Goal: Information Seeking & Learning: Learn about a topic

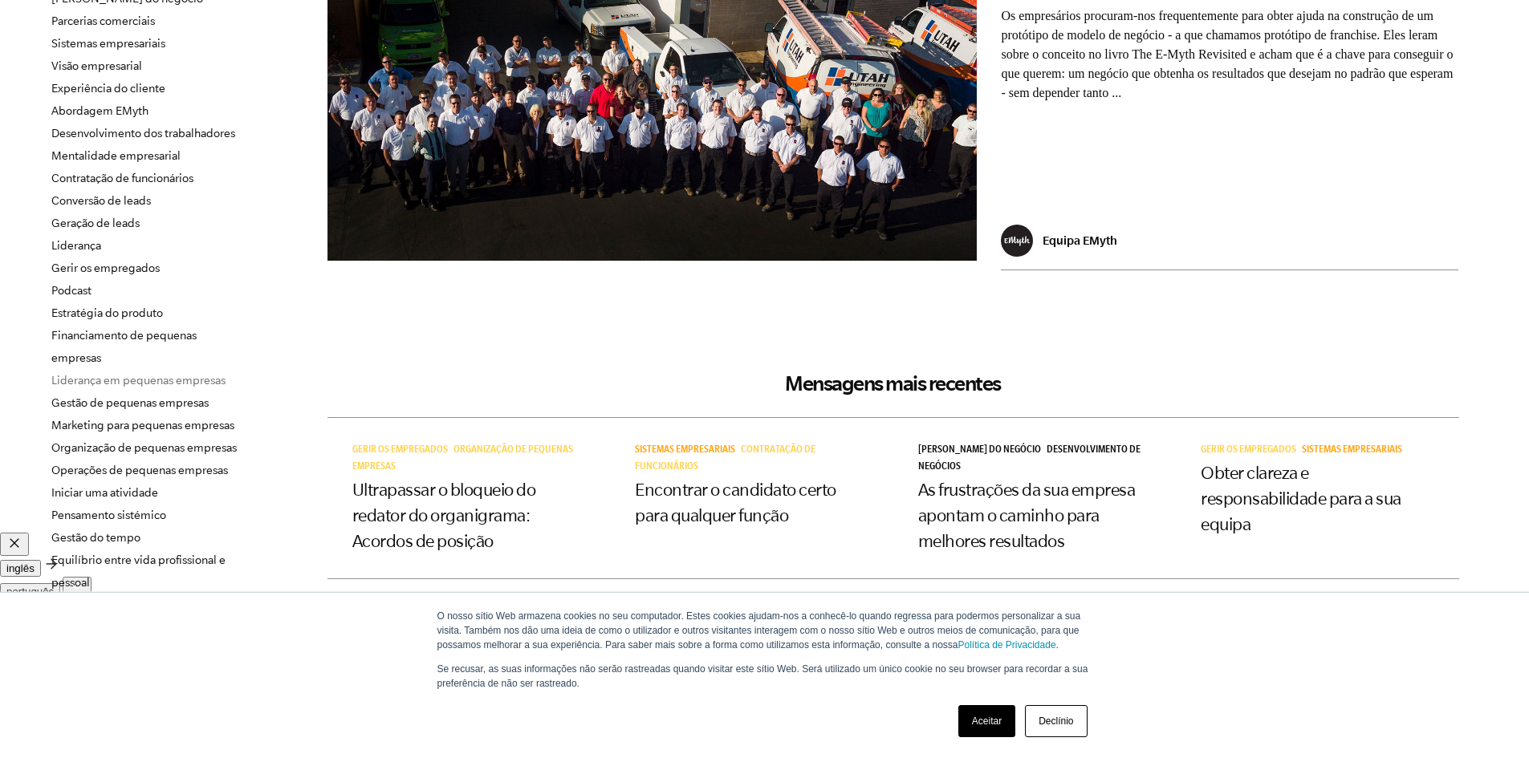
scroll to position [321, 0]
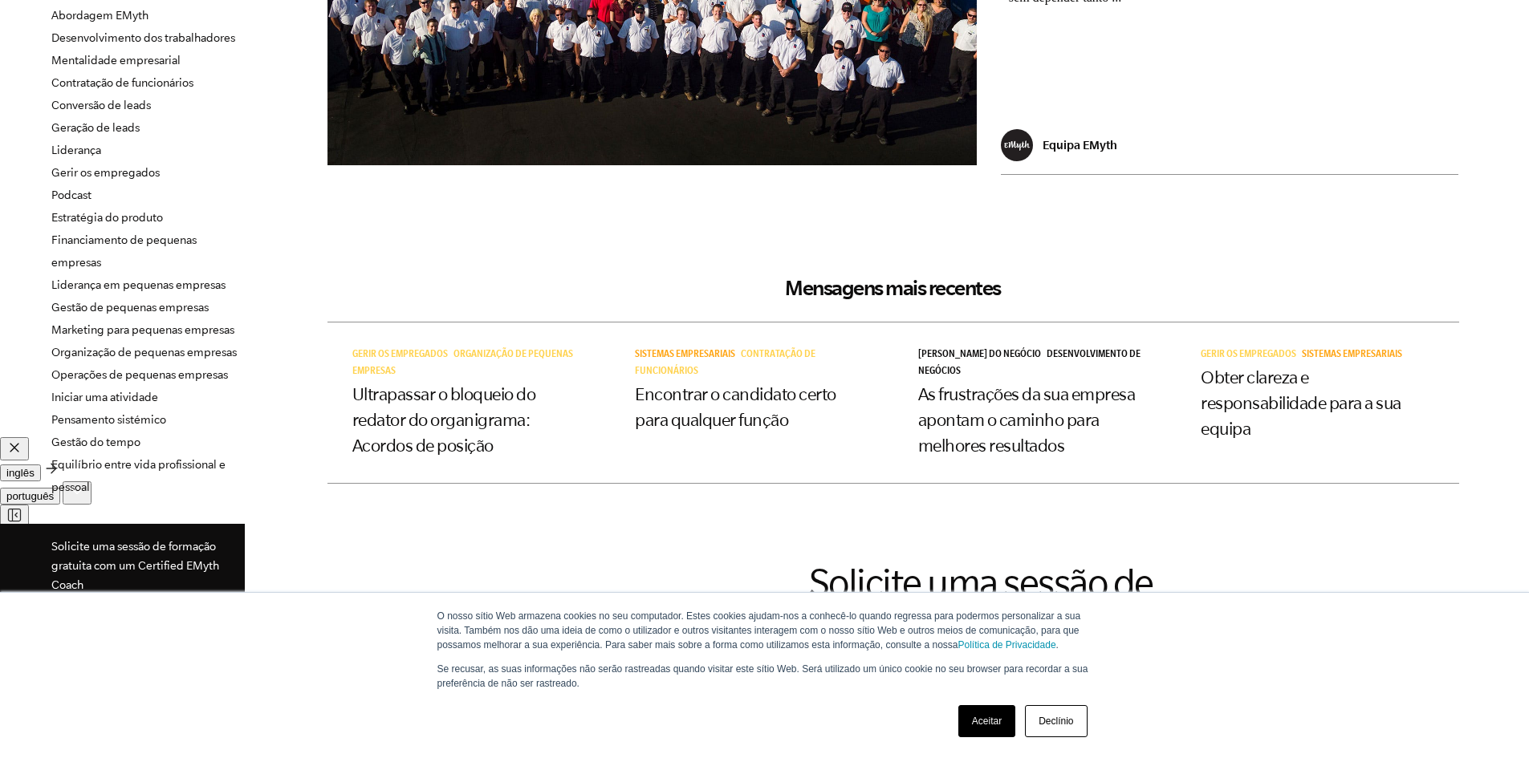
click at [1051, 723] on link "Declínio" at bounding box center [1056, 721] width 62 height 32
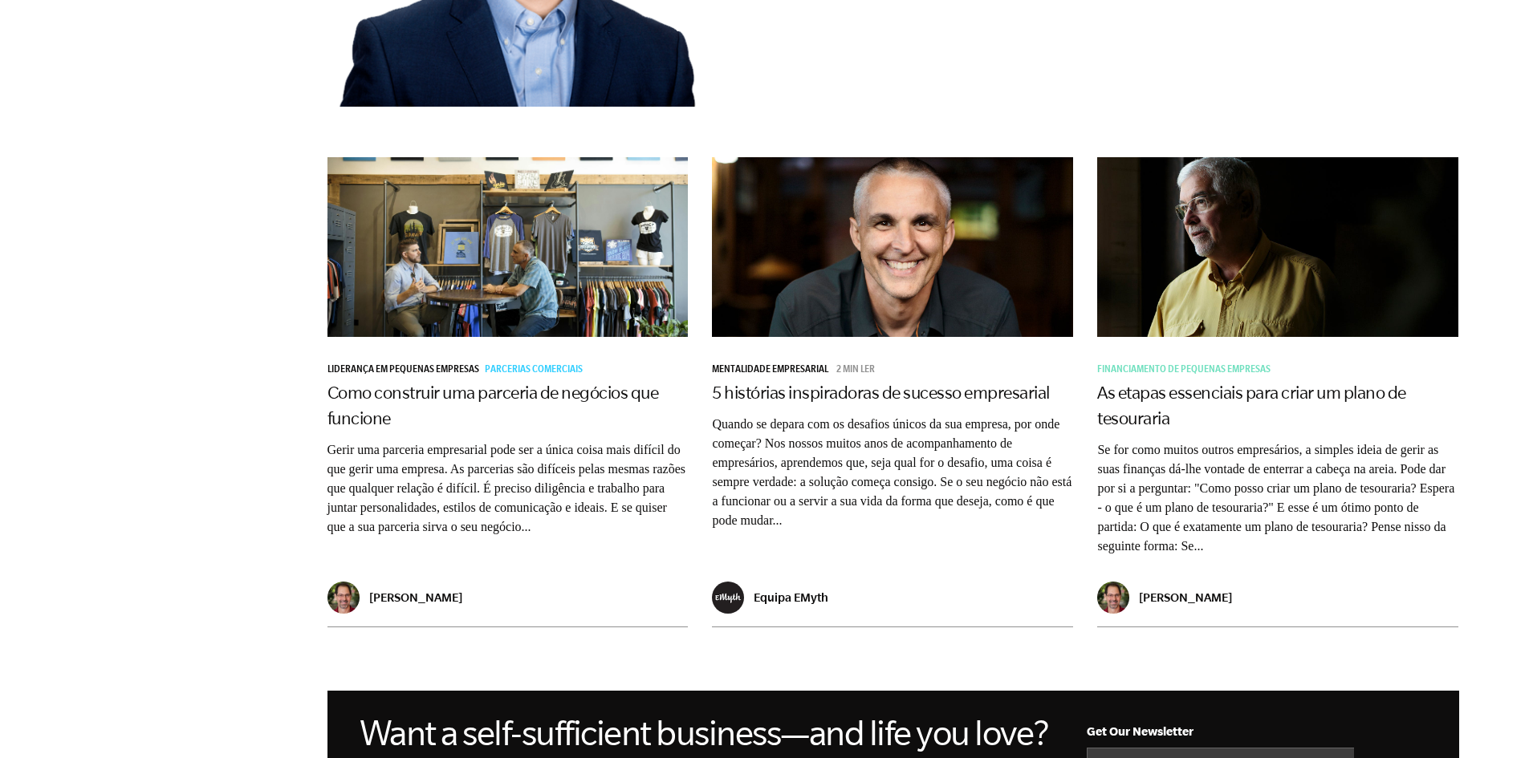
scroll to position [1124, 0]
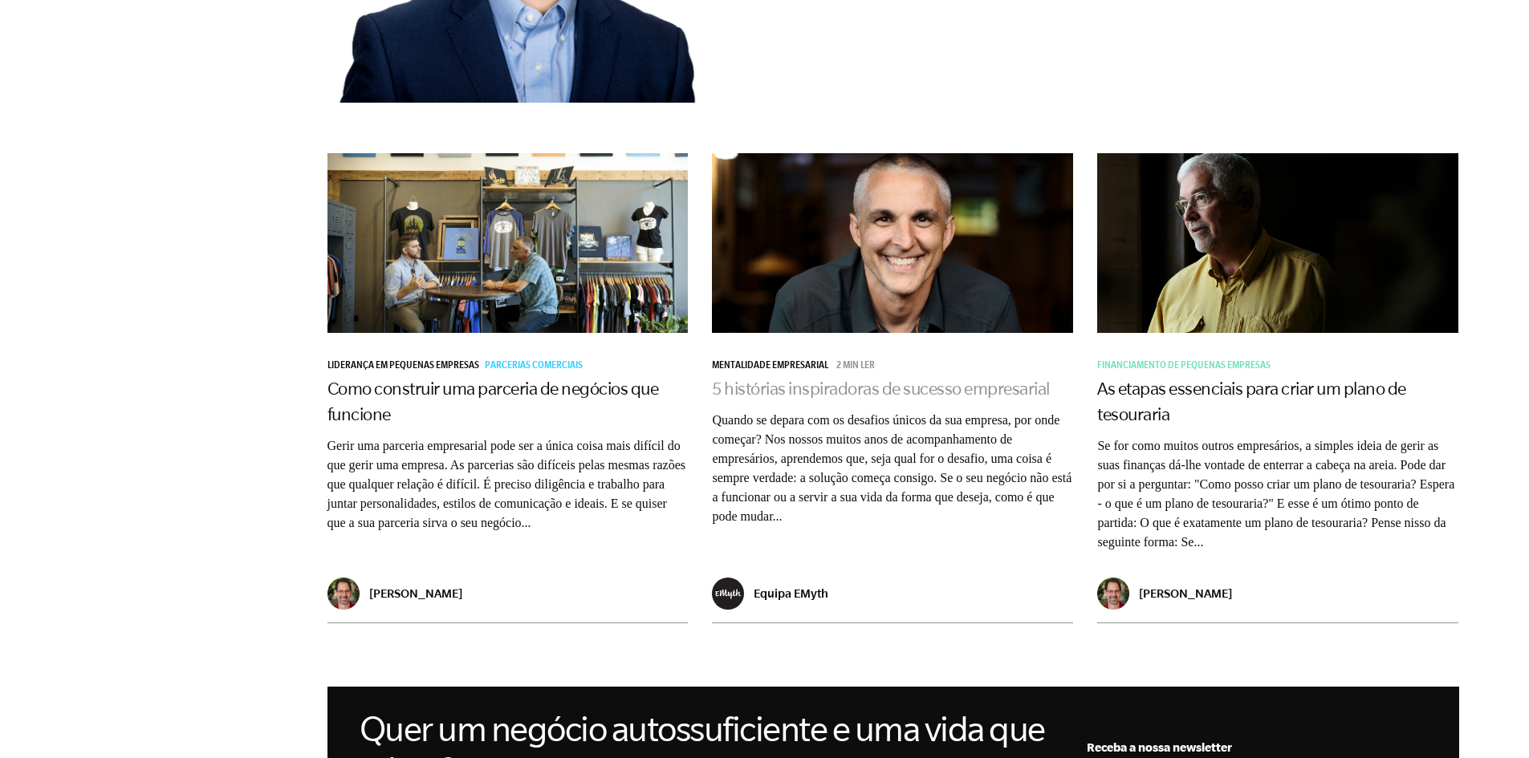
click at [774, 389] on link "5 histórias inspiradoras de sucesso empresarial" at bounding box center [881, 388] width 338 height 19
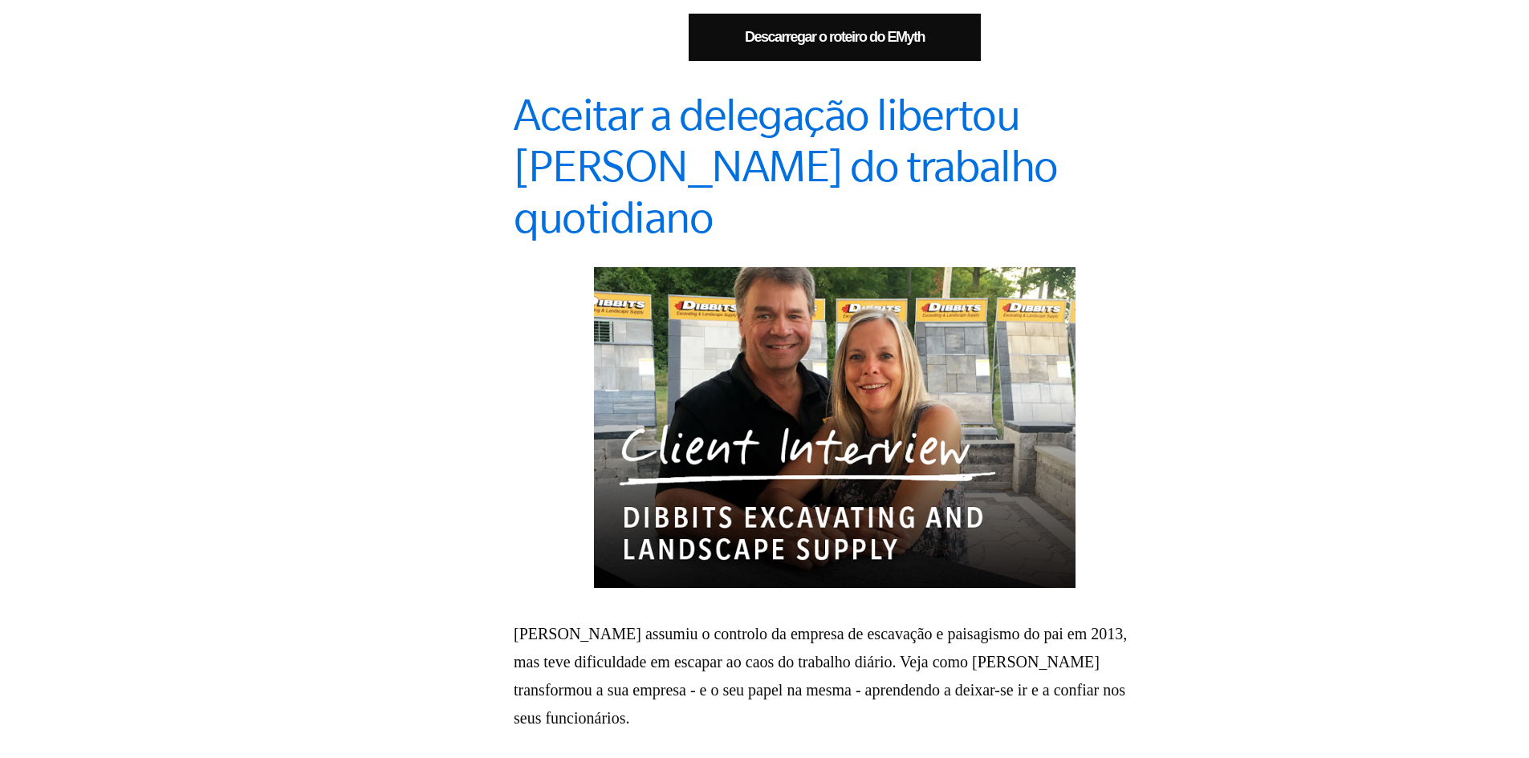
scroll to position [1124, 0]
click at [900, 443] on img at bounding box center [835, 428] width 482 height 321
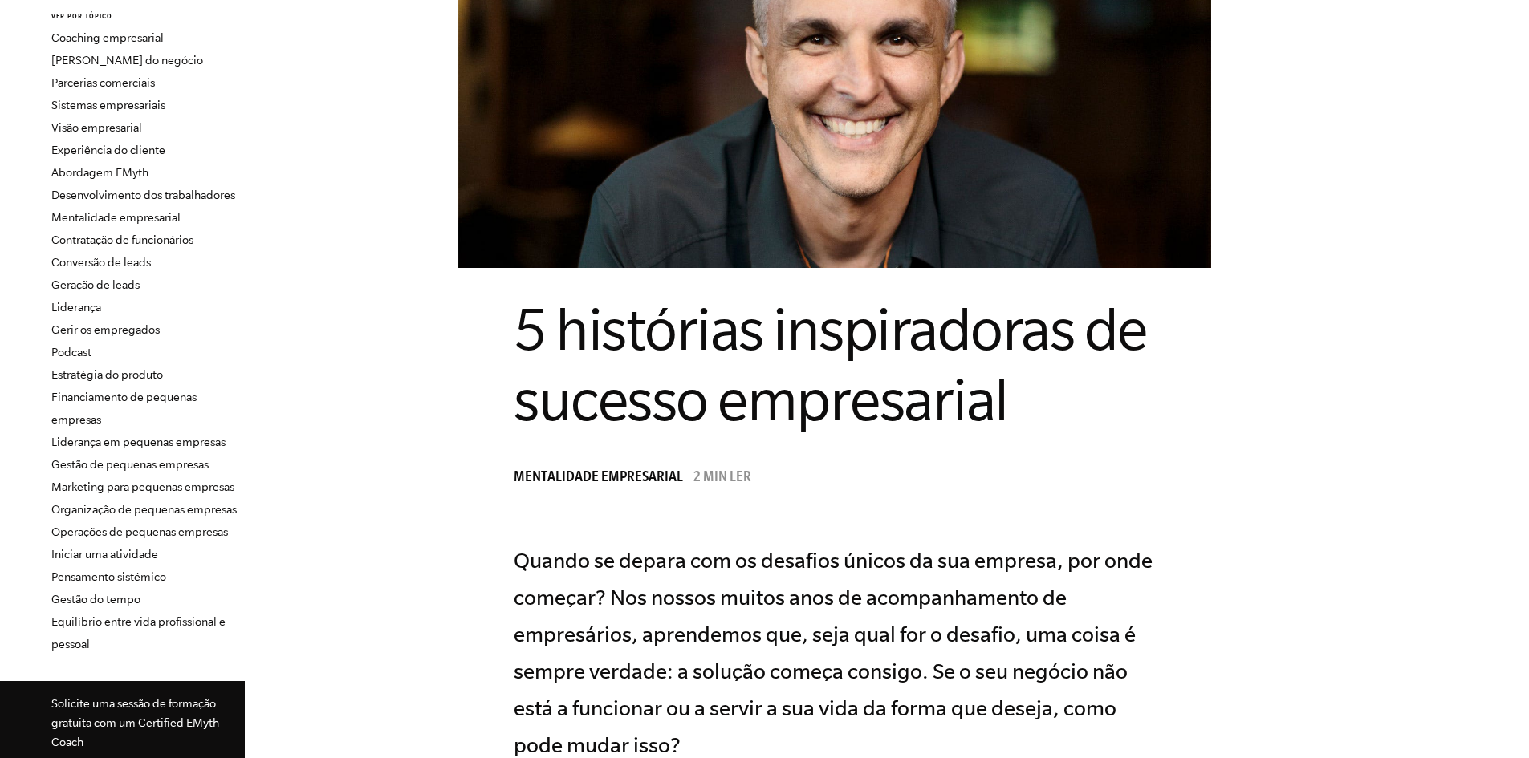
scroll to position [0, 0]
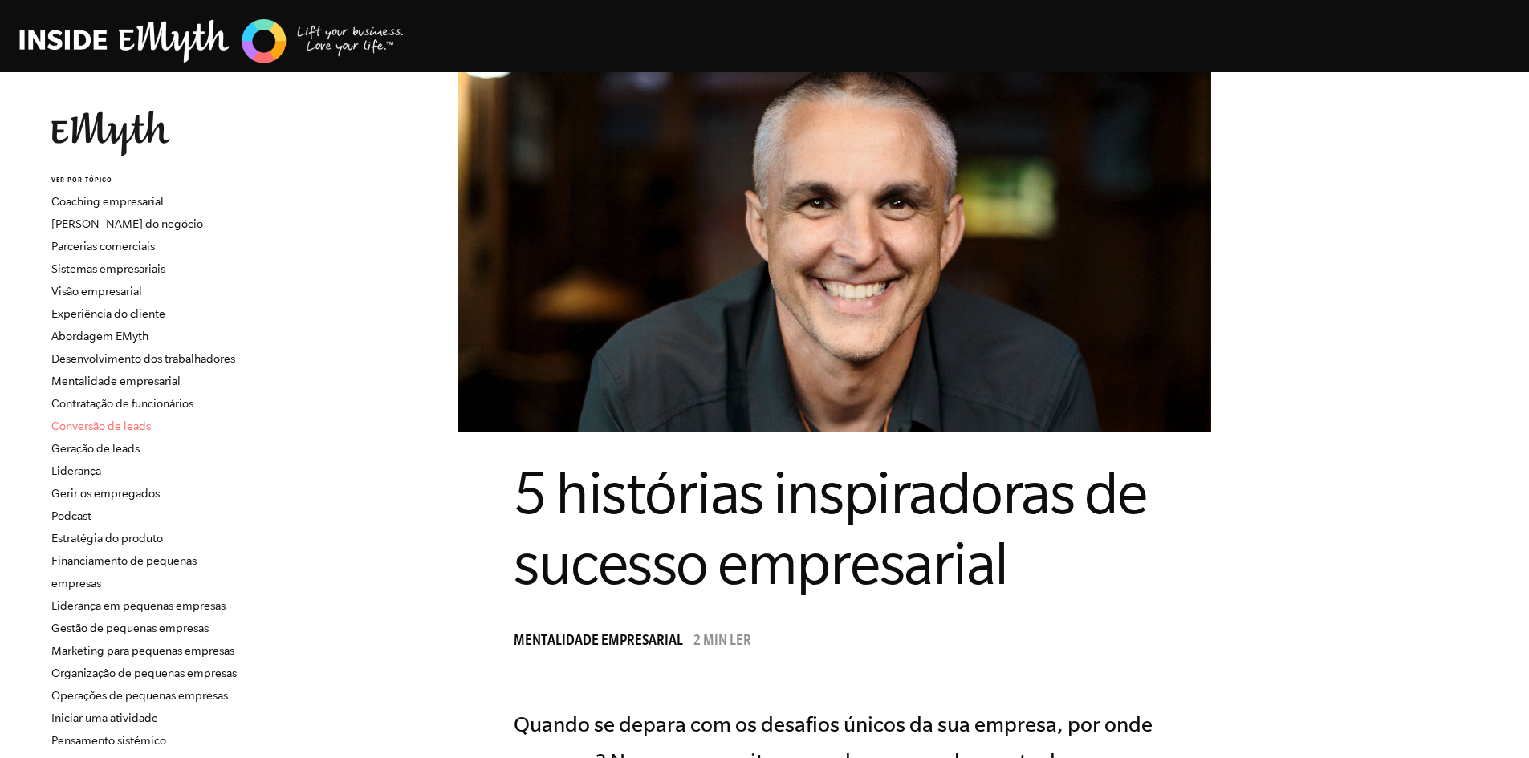
click at [124, 425] on link "Conversão de leads" at bounding box center [101, 426] width 100 height 13
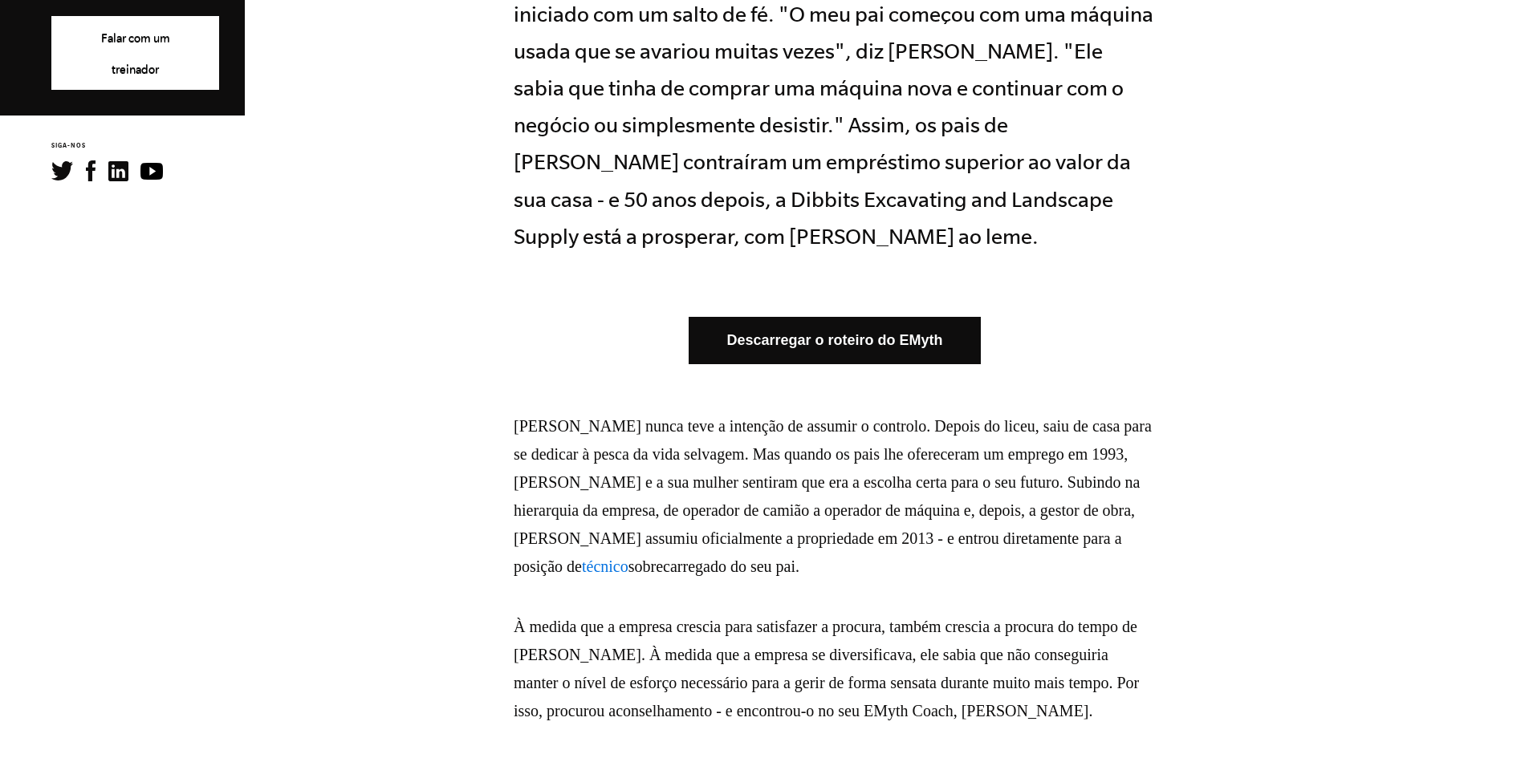
scroll to position [963, 0]
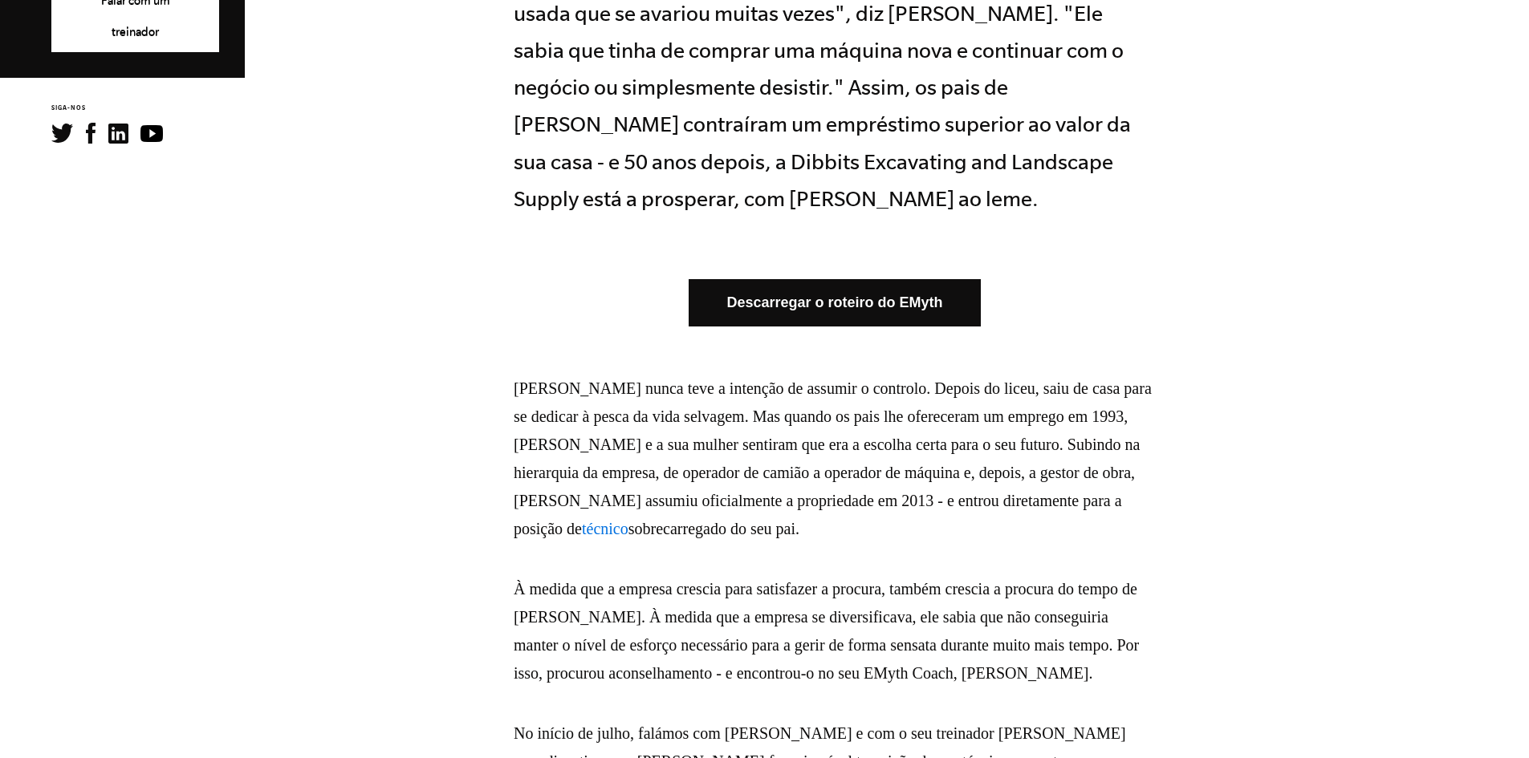
click at [888, 279] on link "Descarregar o roteiro do EMyth" at bounding box center [835, 302] width 292 height 47
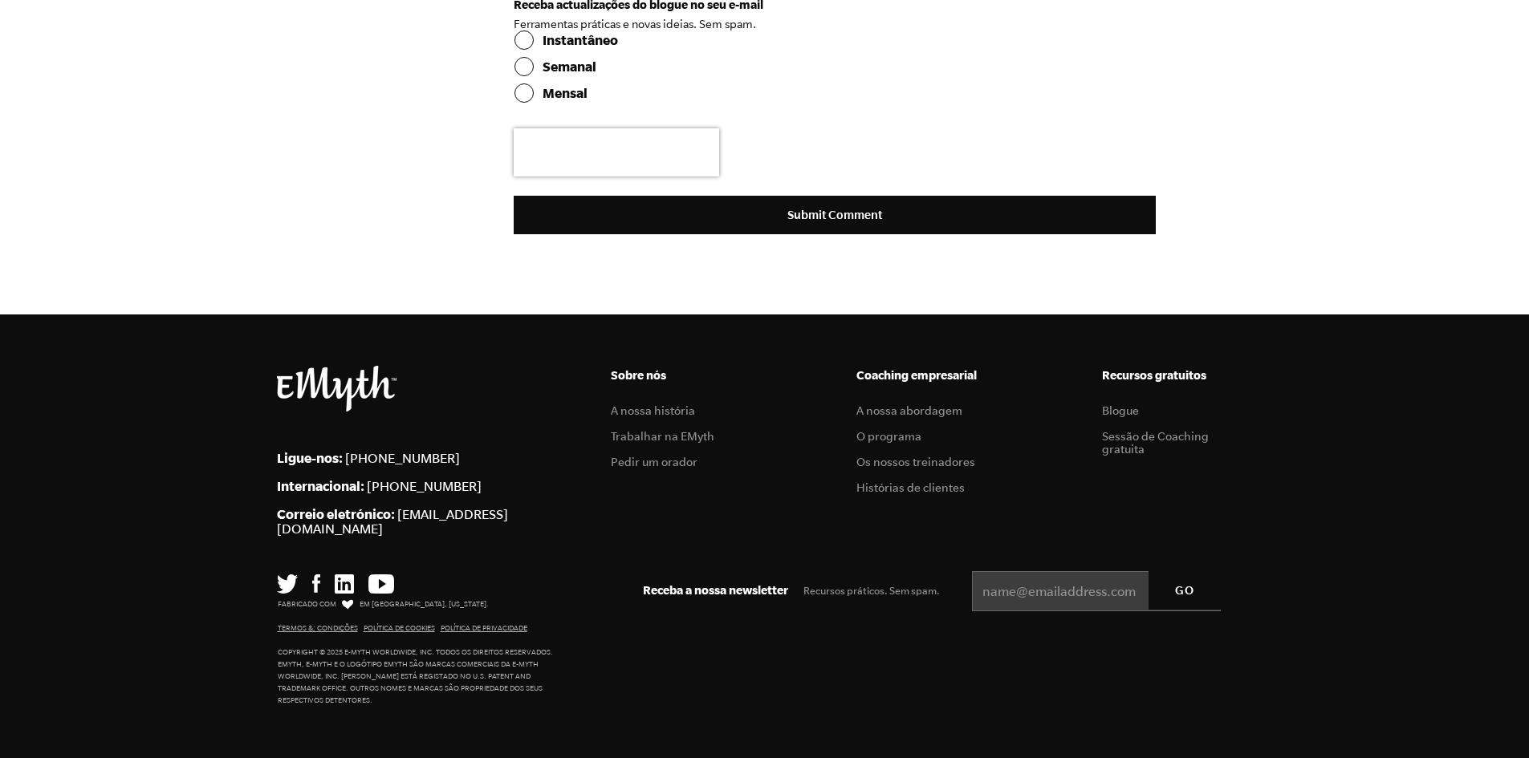
scroll to position [11778, 0]
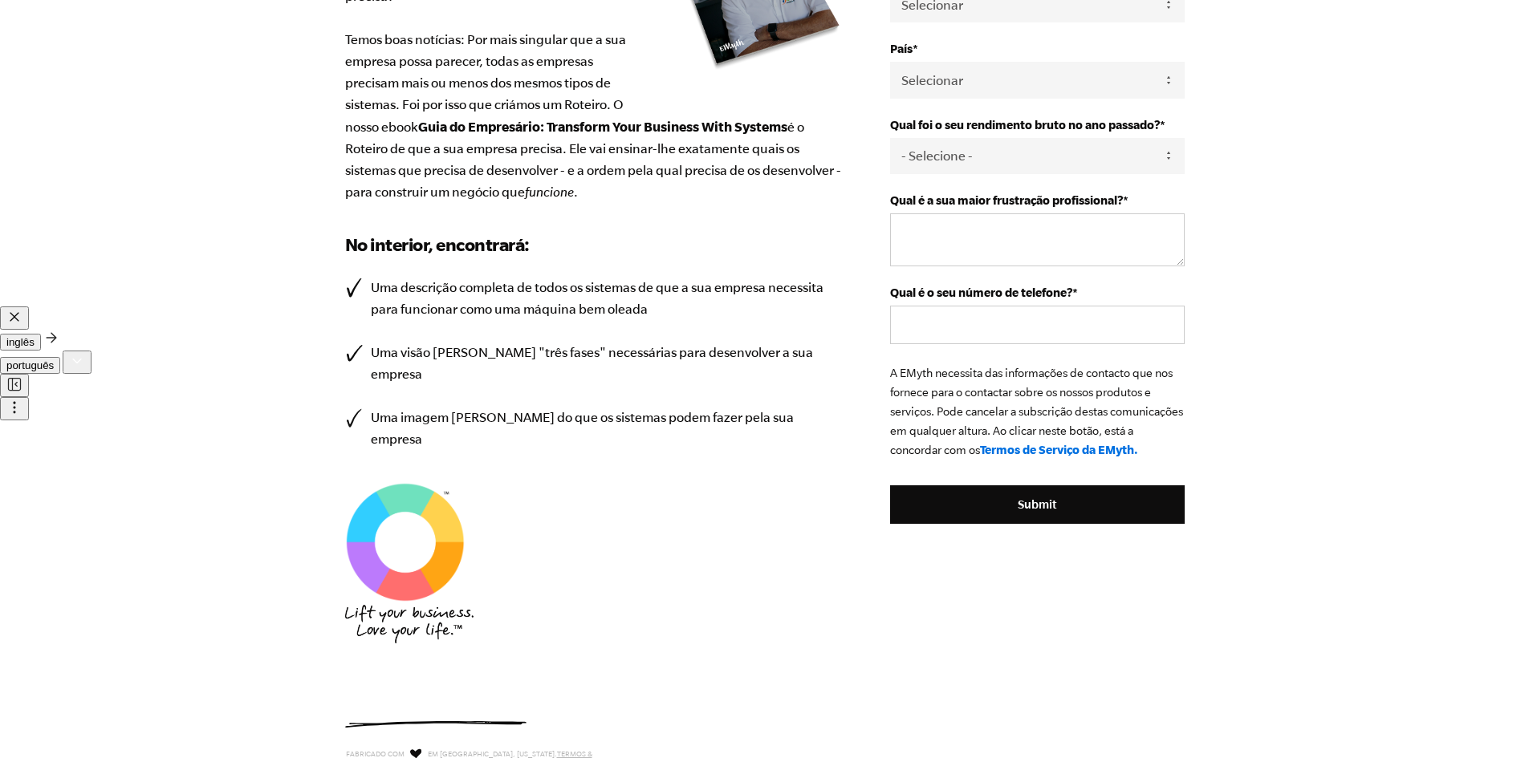
scroll to position [306, 0]
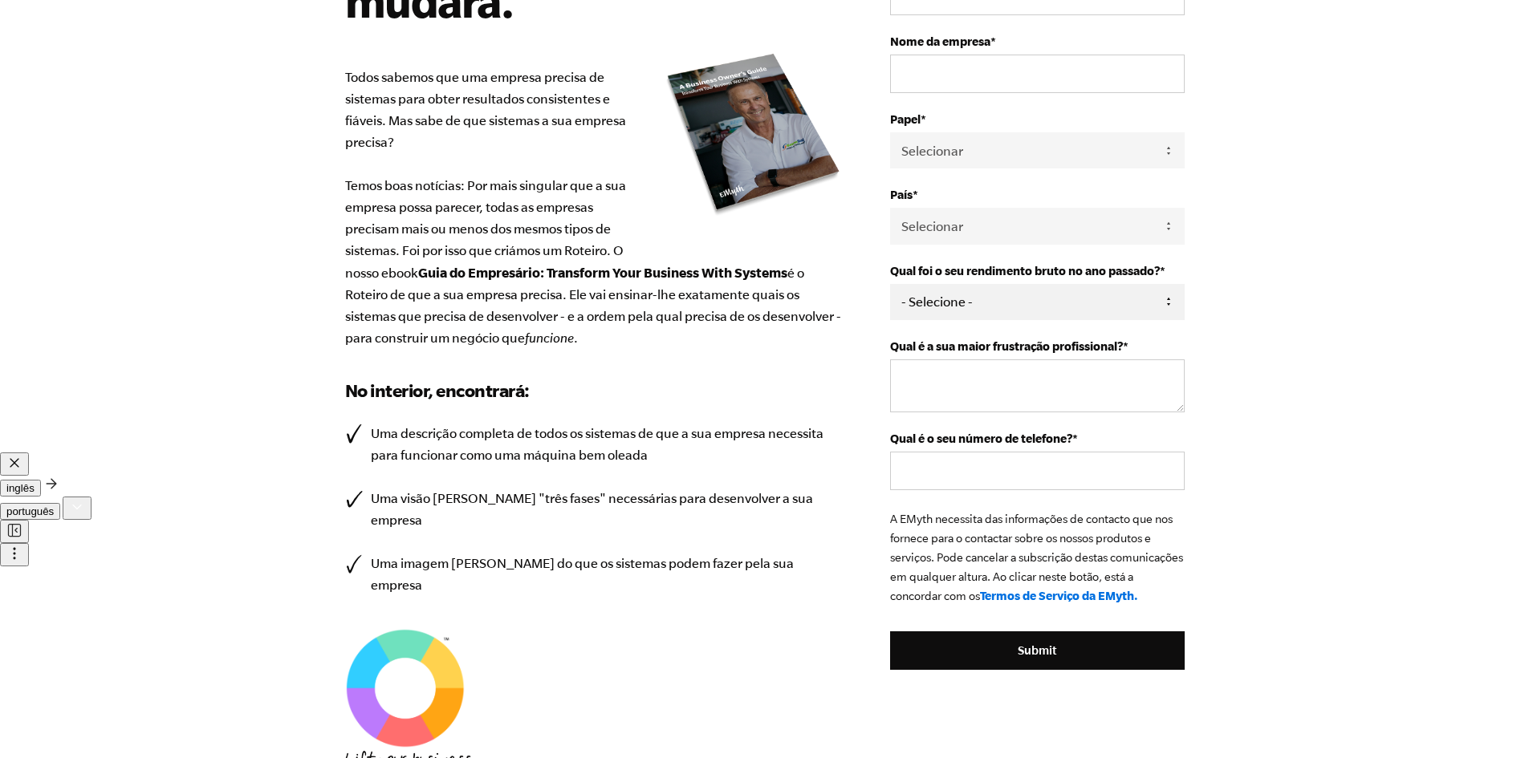
click at [1170, 299] on select "- Selecione - 0-75K 76-150K 151-275K 276-500K 501-750K 751-1M 1-2.5M 2.5-5M 5-1…" at bounding box center [1037, 302] width 294 height 36
click at [964, 153] on select "Selecionar Proprietário Sócio / Coproprietário Executivo Empregado / Outro" at bounding box center [1037, 150] width 294 height 36
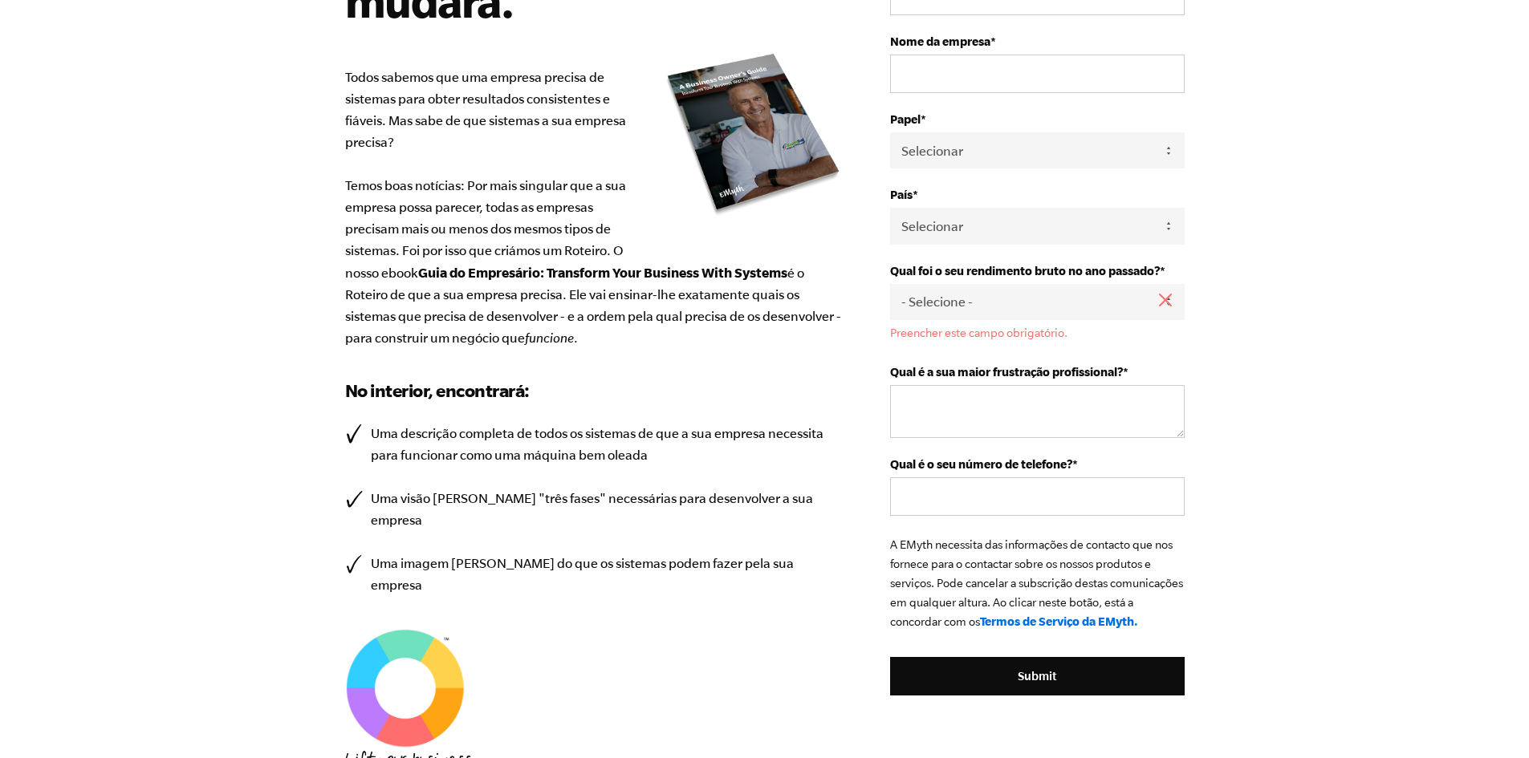
click at [1267, 157] on body "Conceba os seus sistemas empresariais com intenção e tudo mudará. Todos sabemos…" at bounding box center [764, 73] width 1529 height 758
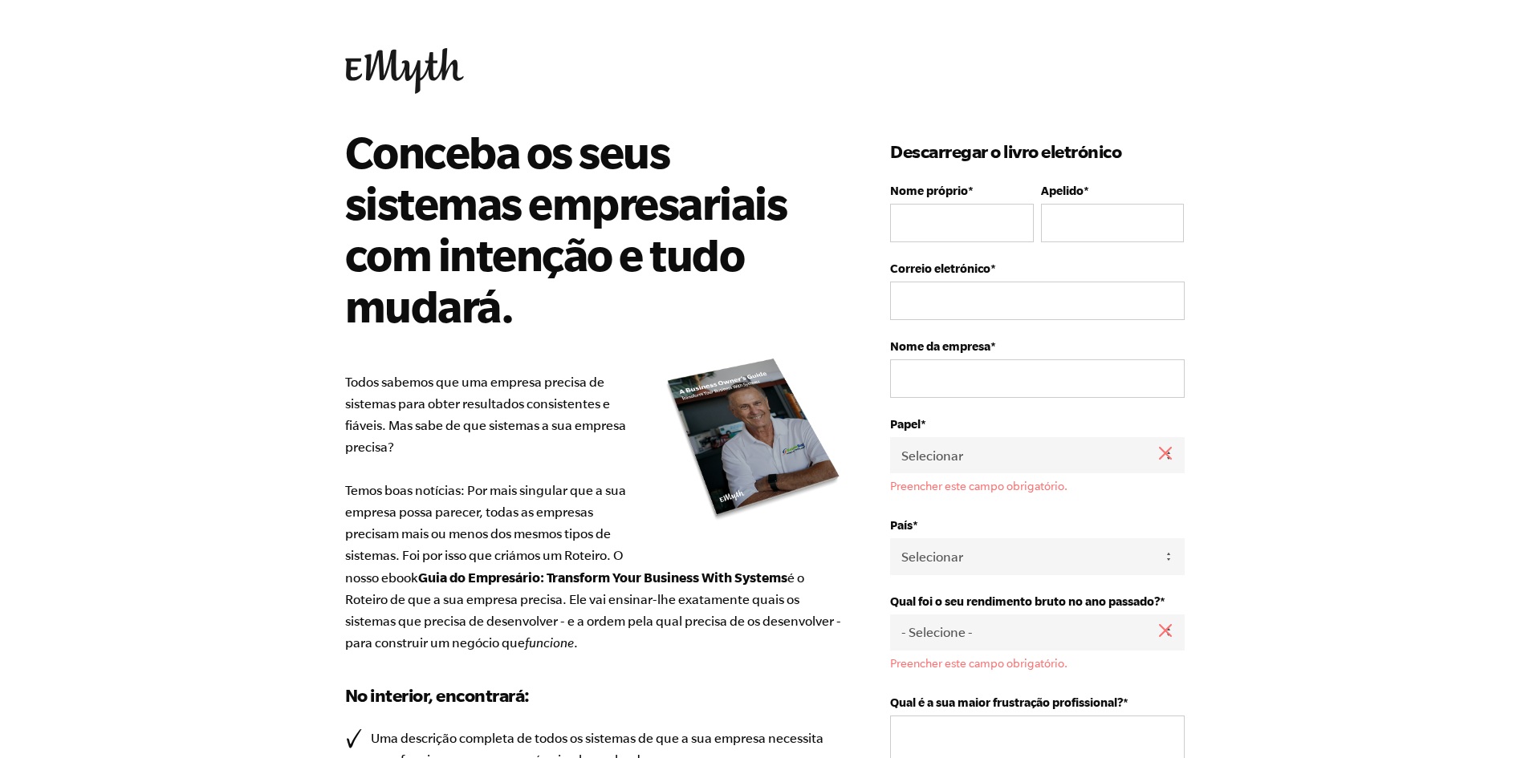
scroll to position [0, 0]
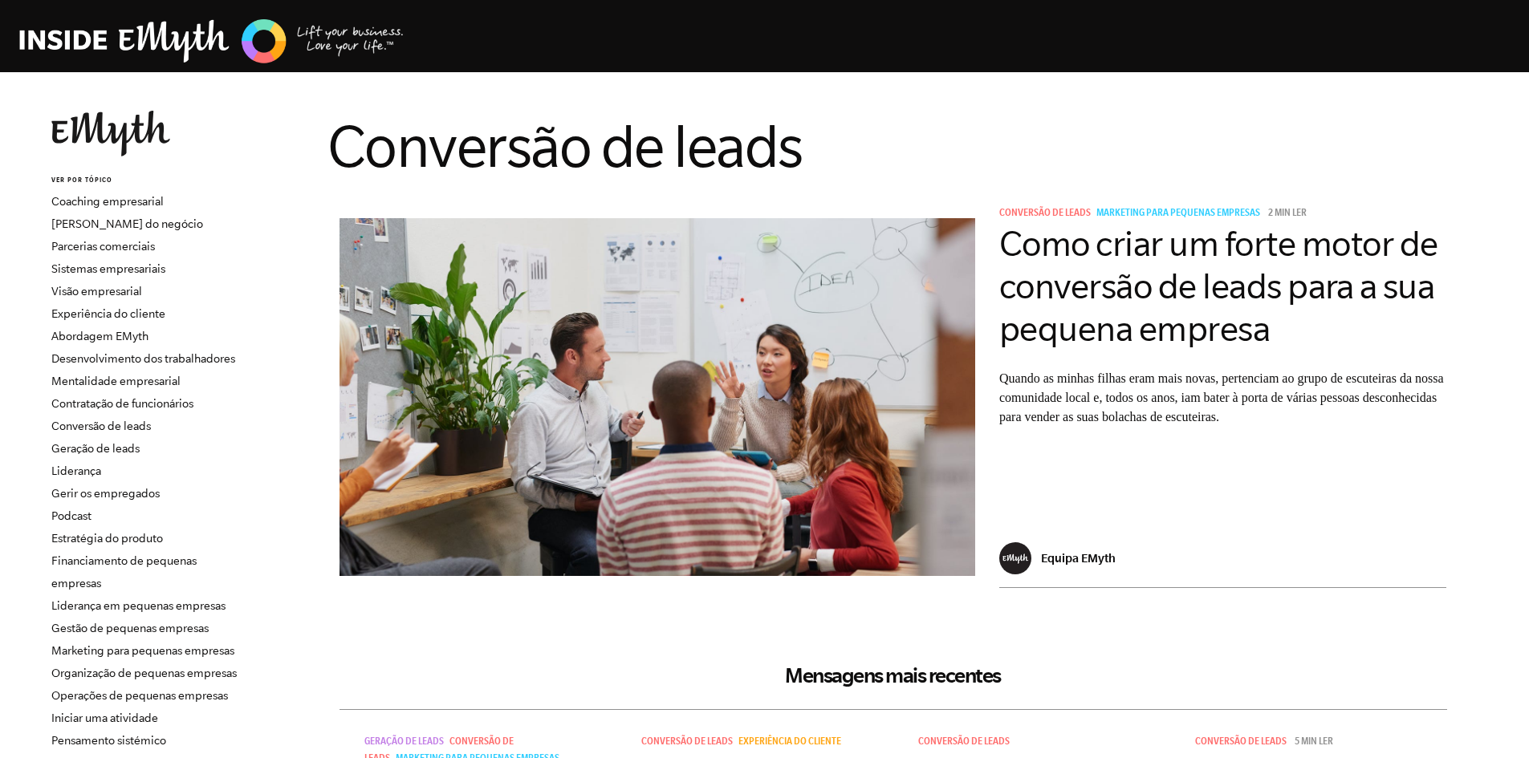
click at [1104, 308] on h3 "Como criar um forte motor de conversão de leads para a sua pequena empresa" at bounding box center [1223, 286] width 448 height 127
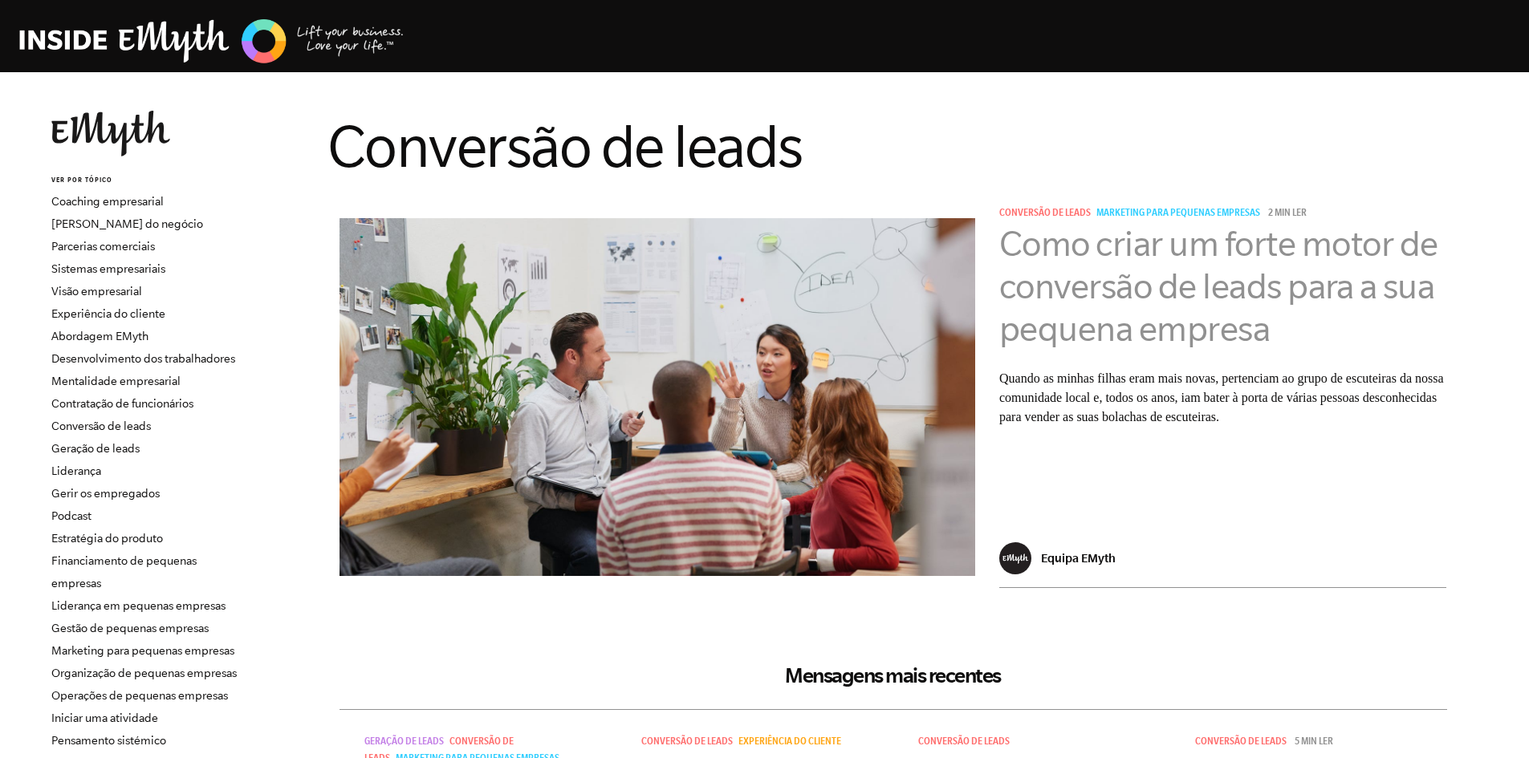
click at [1165, 317] on link "Como criar um forte motor de conversão de leads para a sua pequena empresa" at bounding box center [1218, 286] width 439 height 124
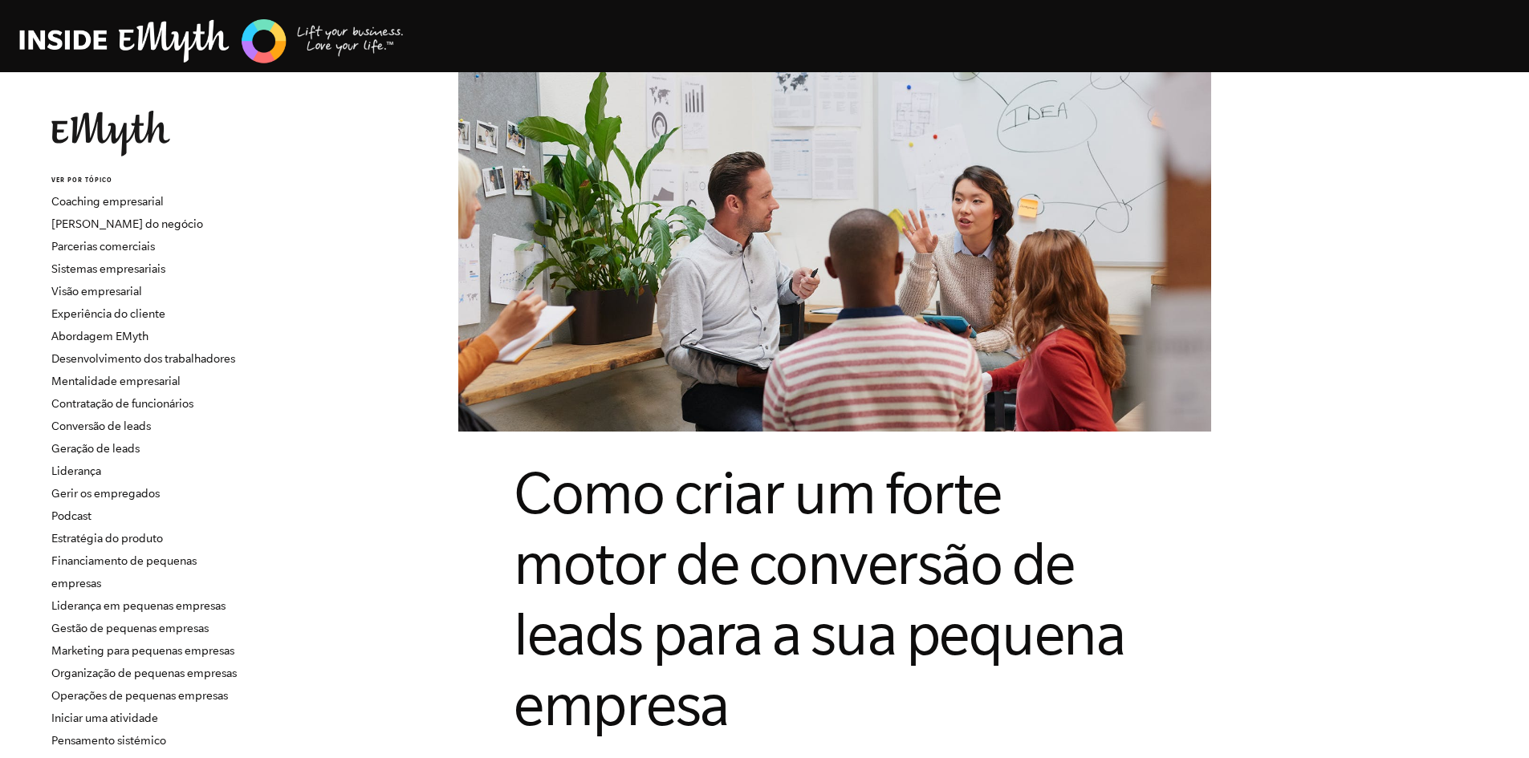
click at [168, 44] on img at bounding box center [211, 41] width 385 height 49
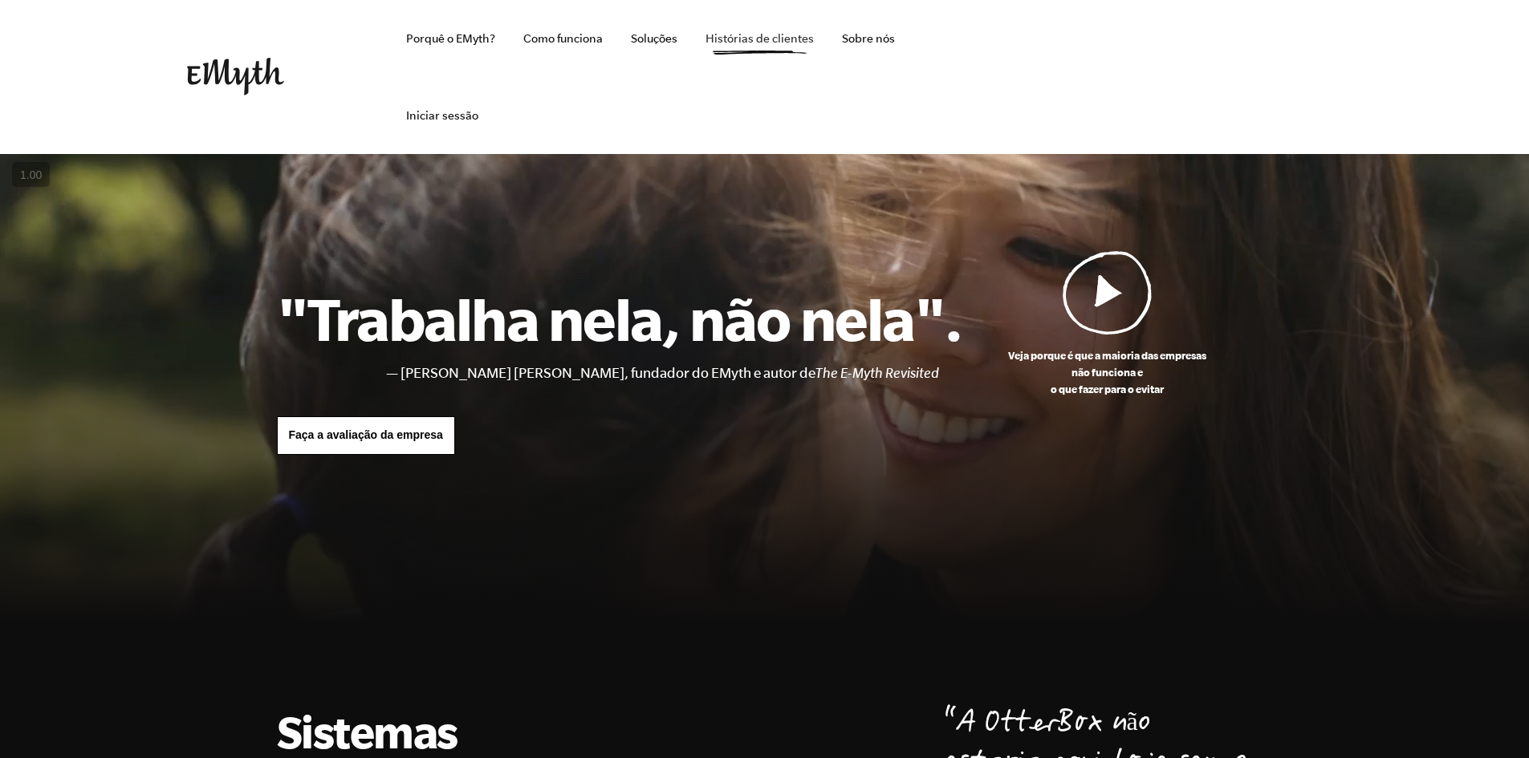
click at [740, 39] on link "Histórias de clientes" at bounding box center [760, 38] width 134 height 77
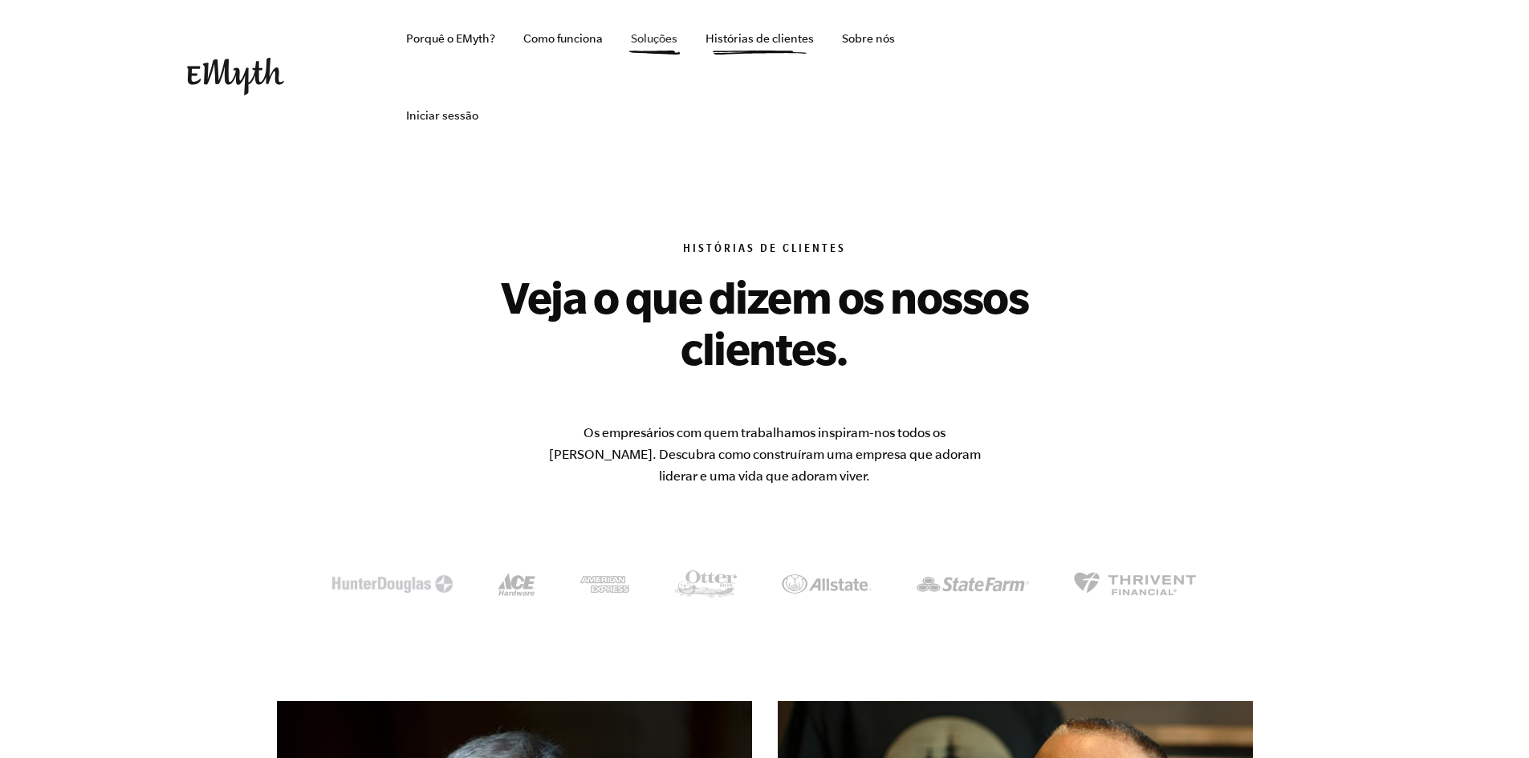
click at [685, 42] on link "Soluções" at bounding box center [654, 38] width 72 height 77
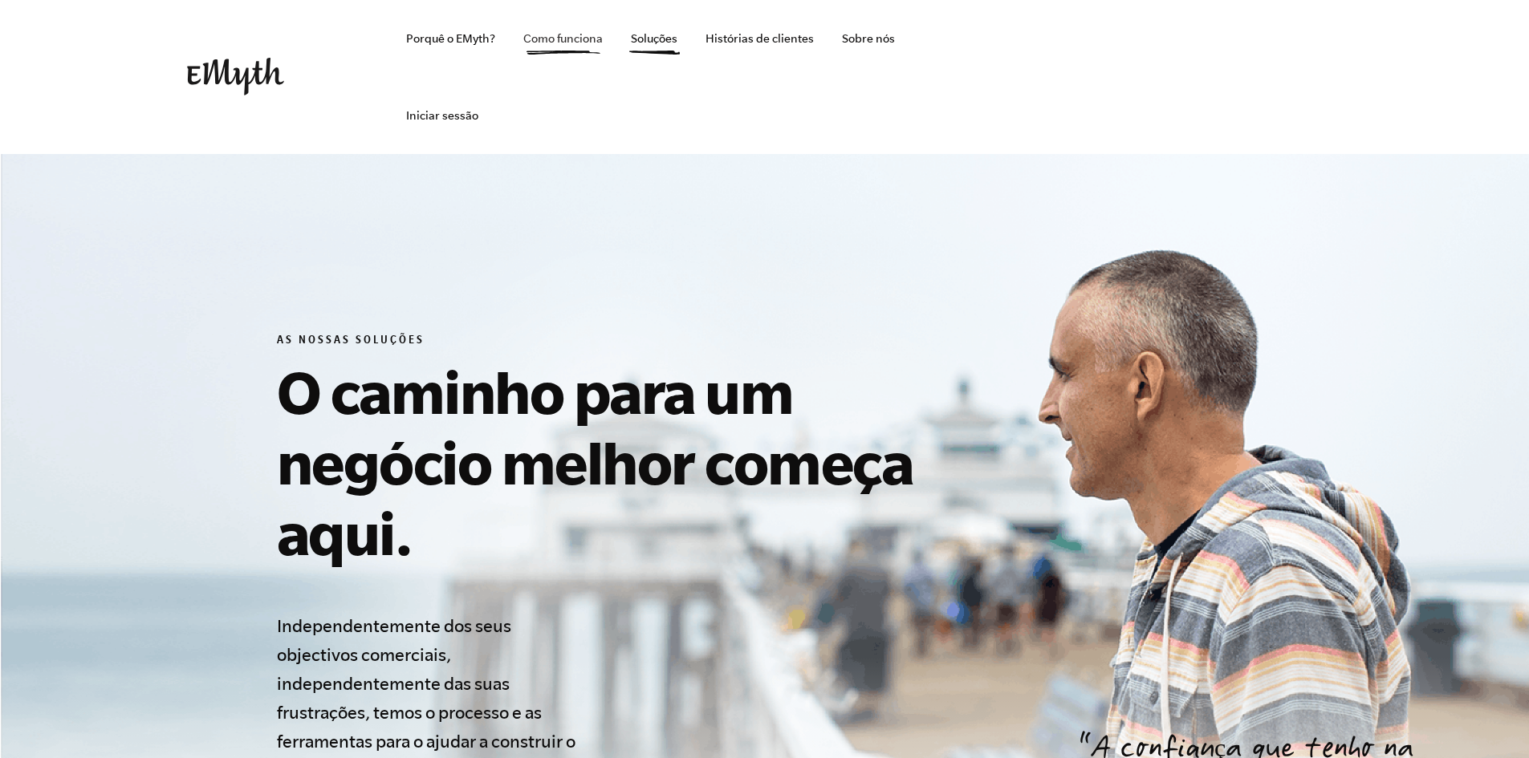
click at [584, 44] on link "Como funciona" at bounding box center [562, 38] width 105 height 77
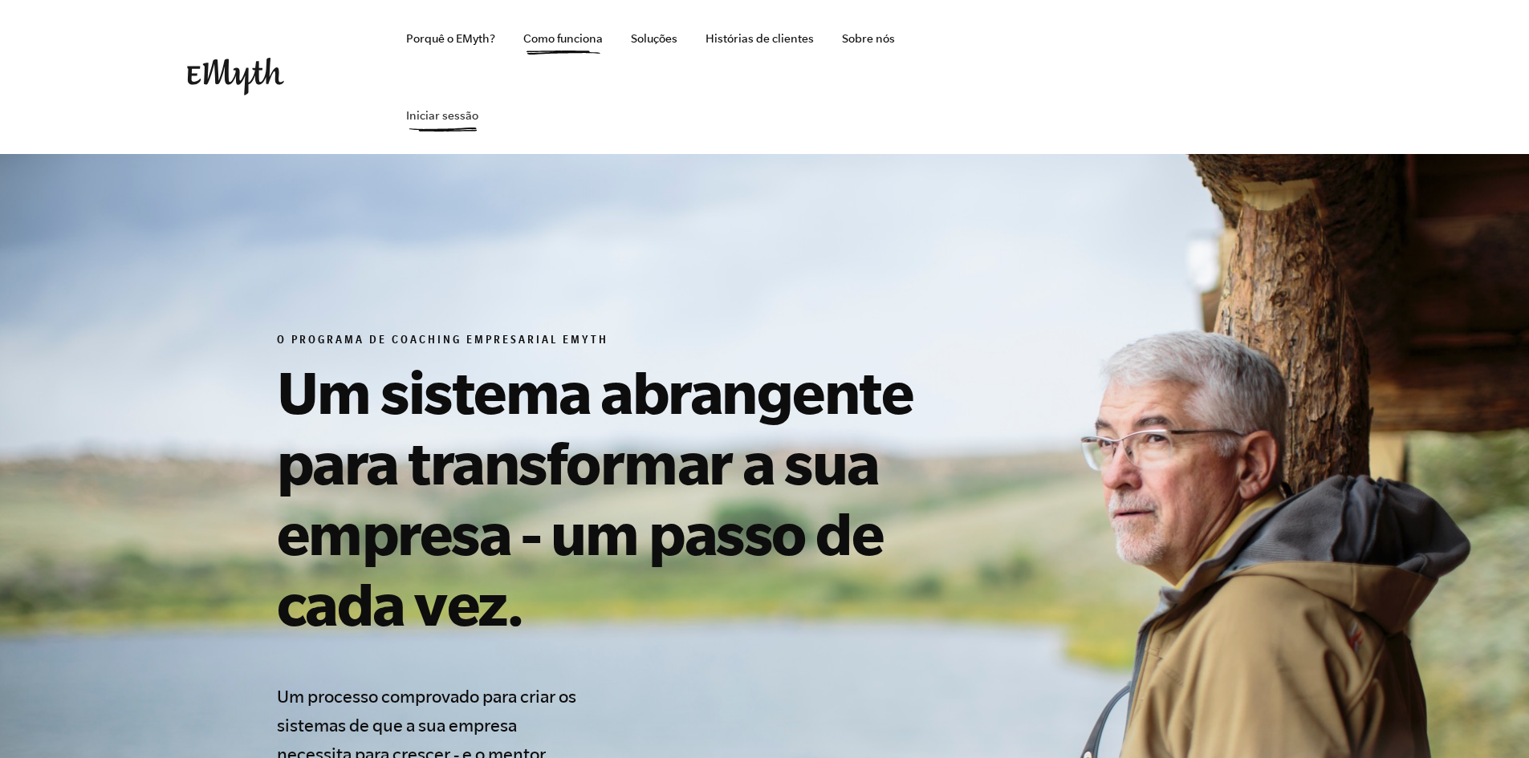
click at [437, 119] on link "Iniciar sessão" at bounding box center [442, 115] width 98 height 77
click at [644, 36] on link "Soluções" at bounding box center [654, 38] width 72 height 77
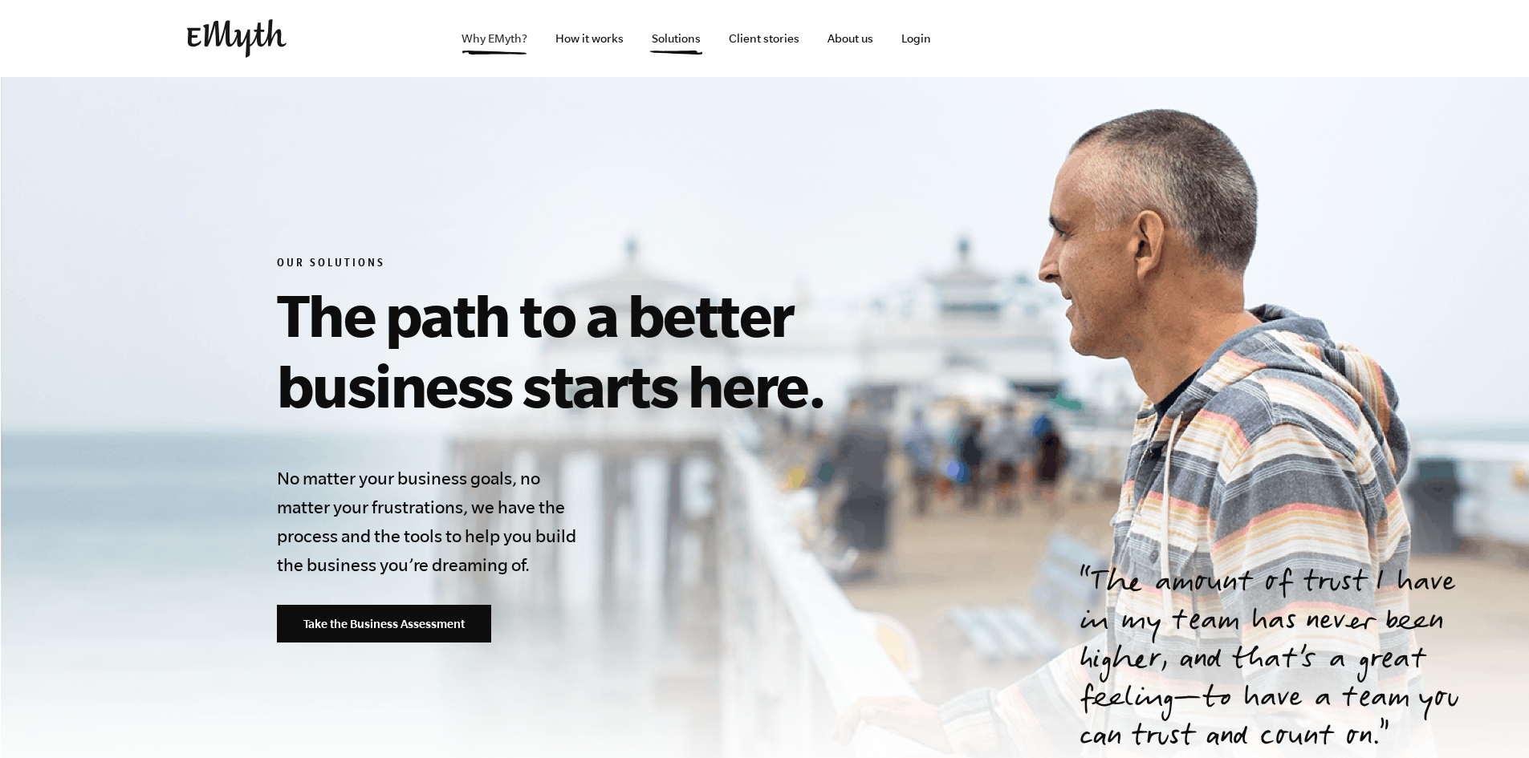
click at [479, 35] on link "Why EMyth?" at bounding box center [494, 38] width 91 height 77
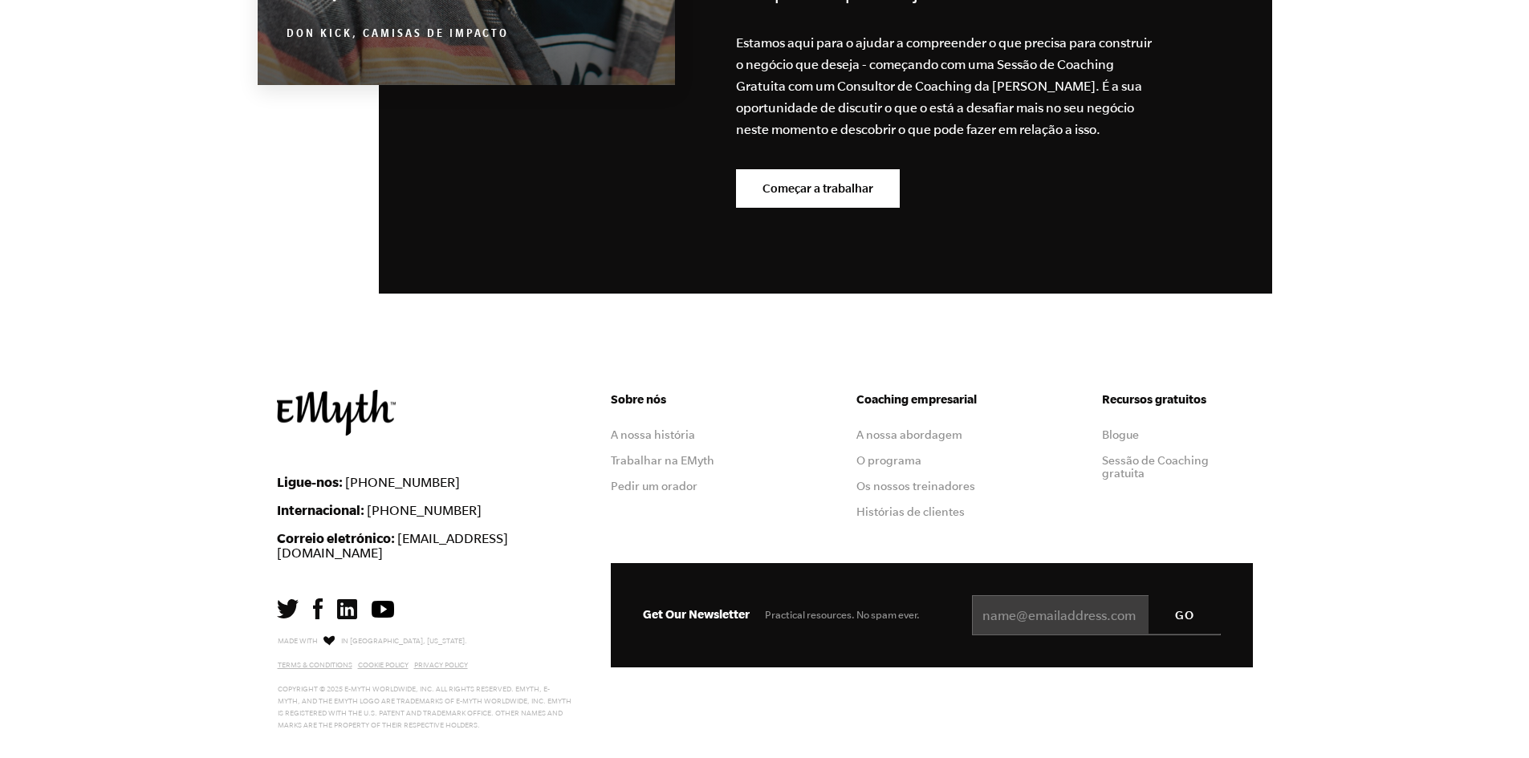
scroll to position [5303, 0]
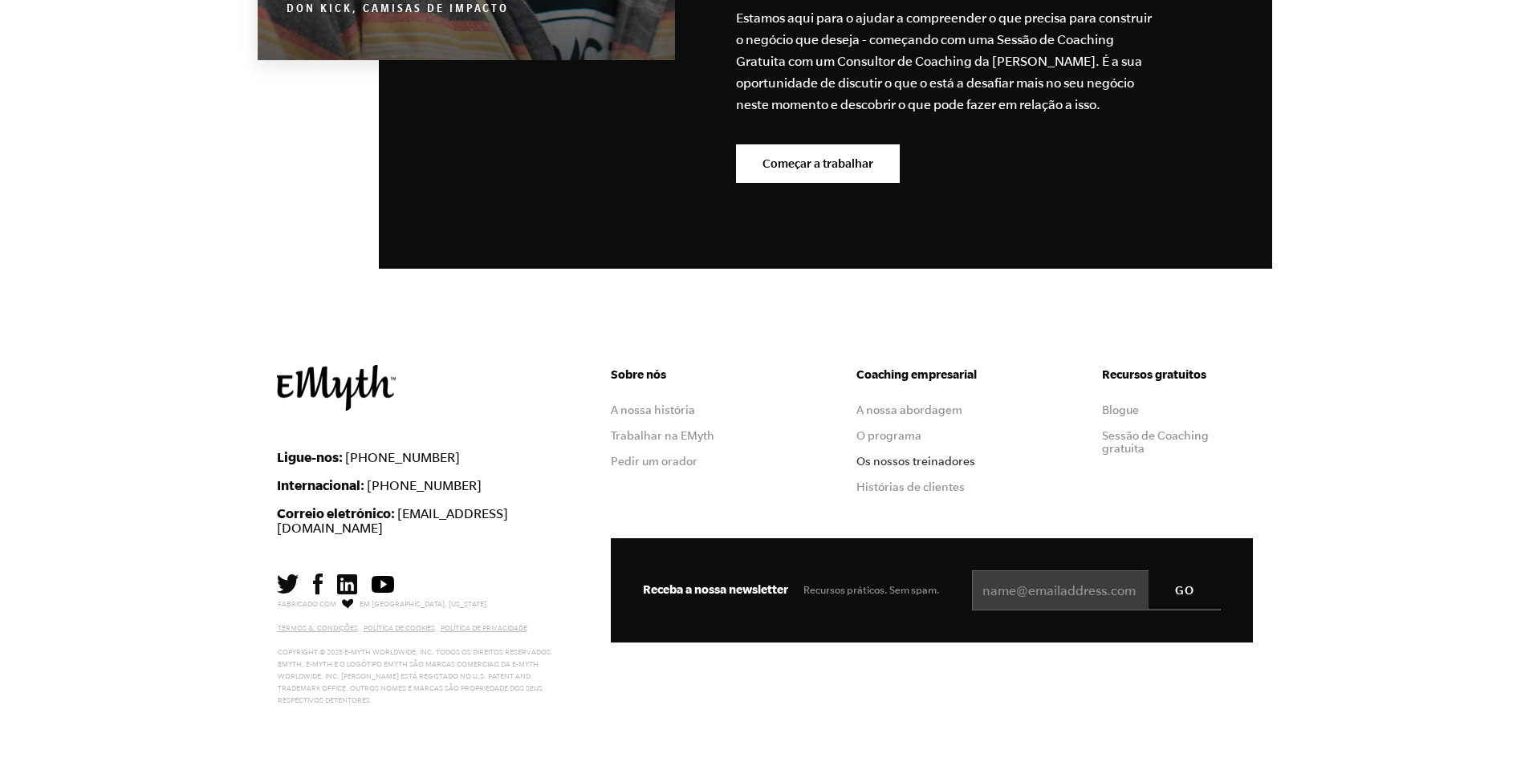
click at [900, 459] on link "Os nossos treinadores" at bounding box center [915, 461] width 119 height 13
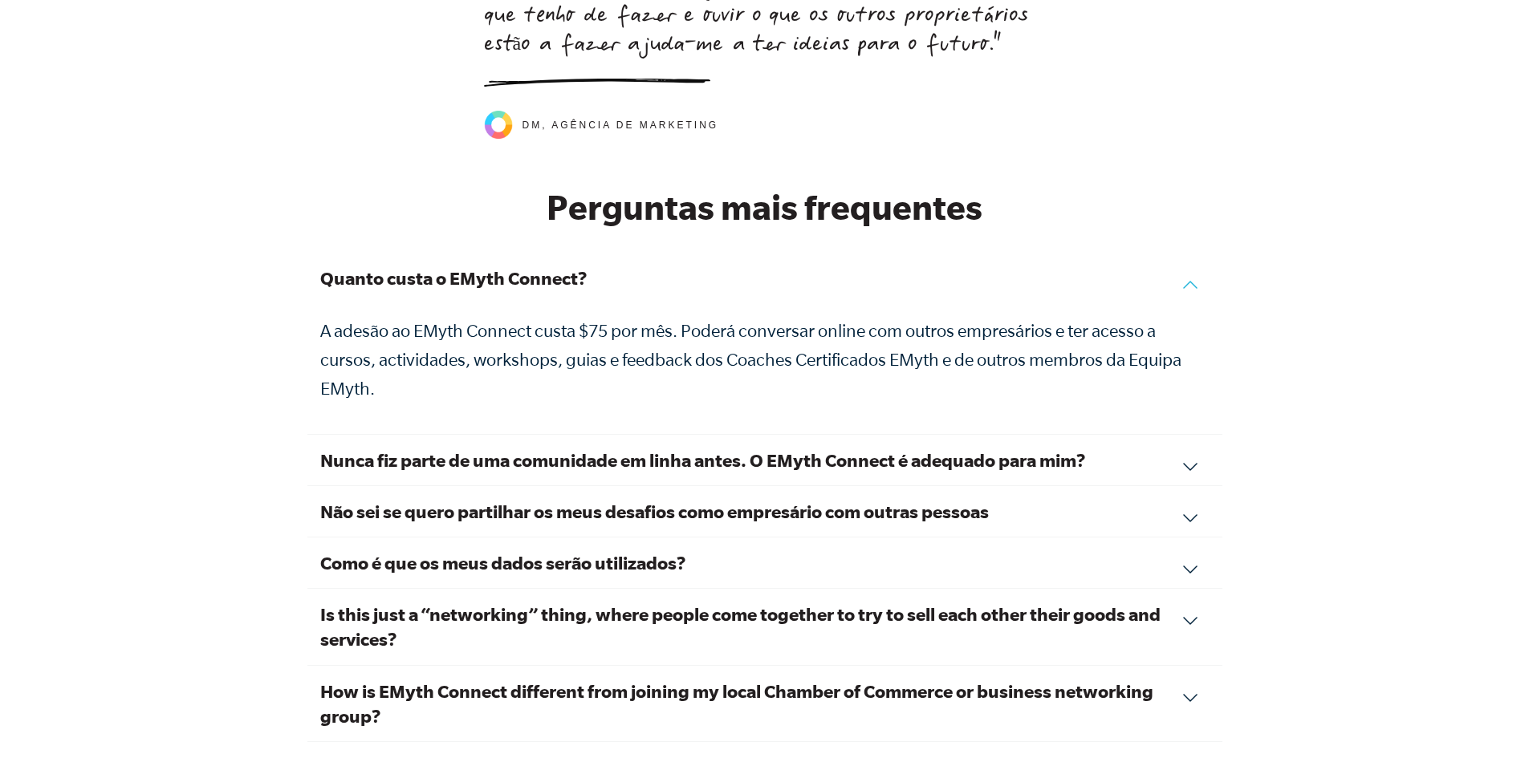
scroll to position [5377, 0]
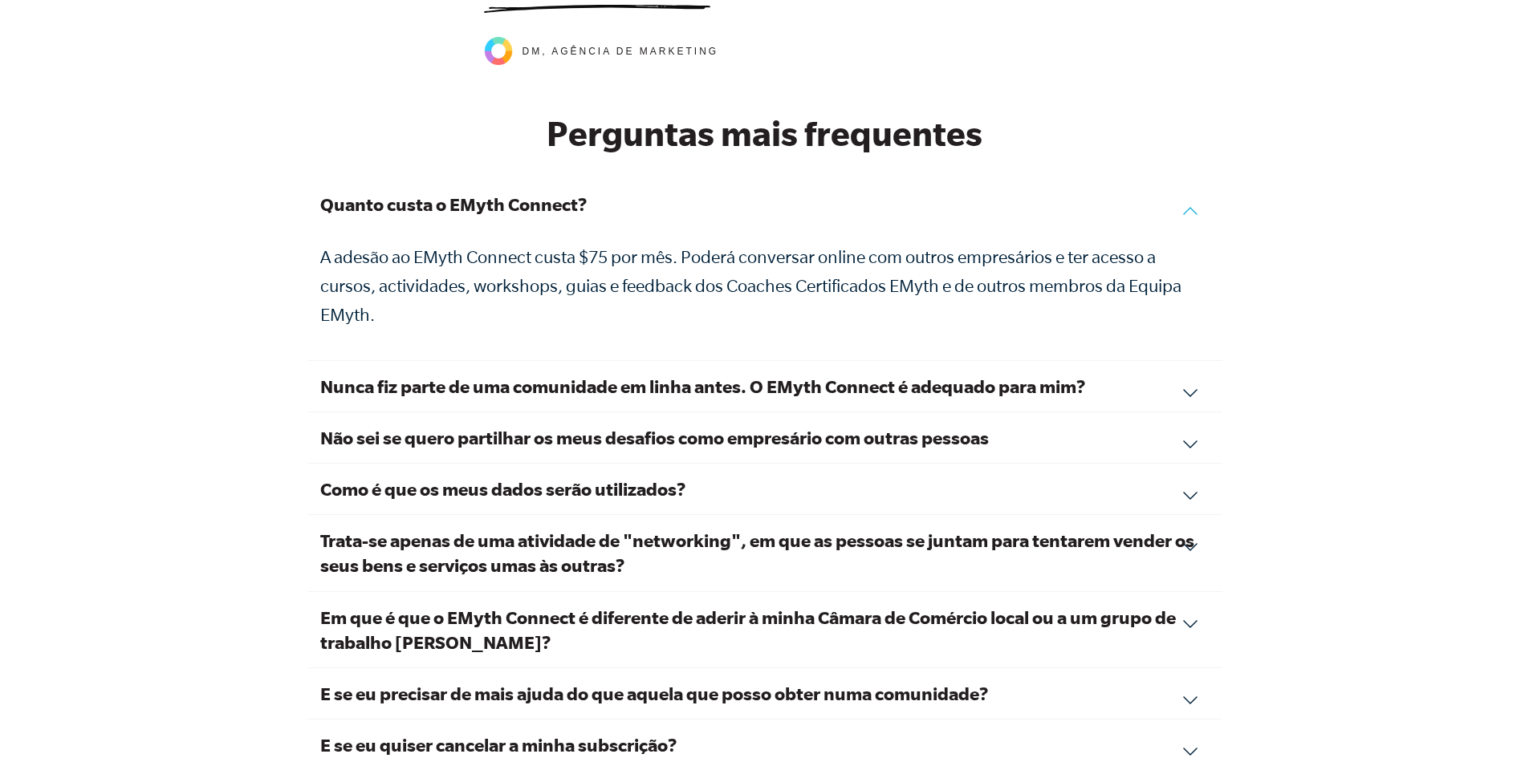
click at [1189, 390] on div "Nunca fiz parte de uma comunidade em linha antes. O EMyth Connect é adequado pa…" at bounding box center [764, 386] width 915 height 51
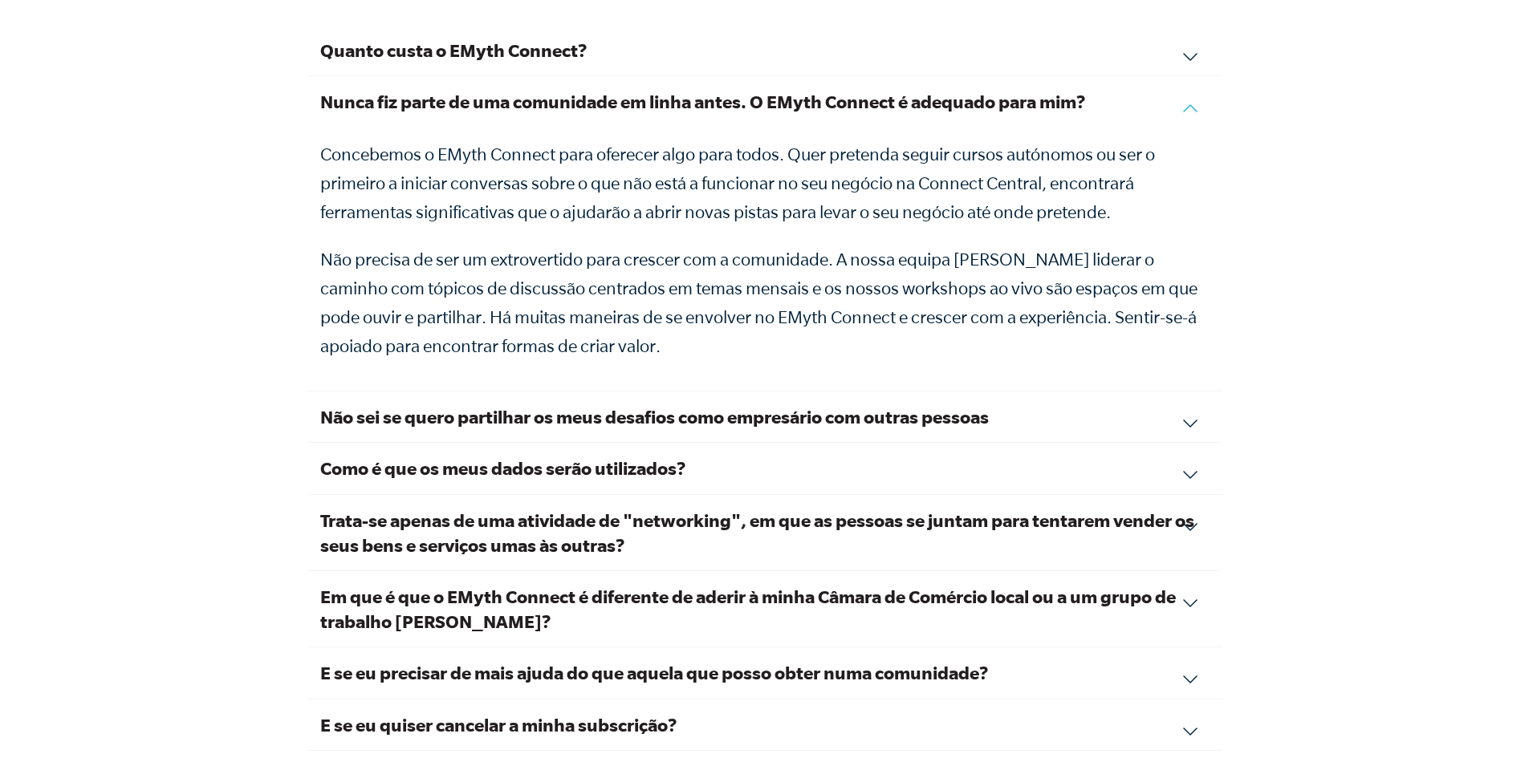
scroll to position [5538, 0]
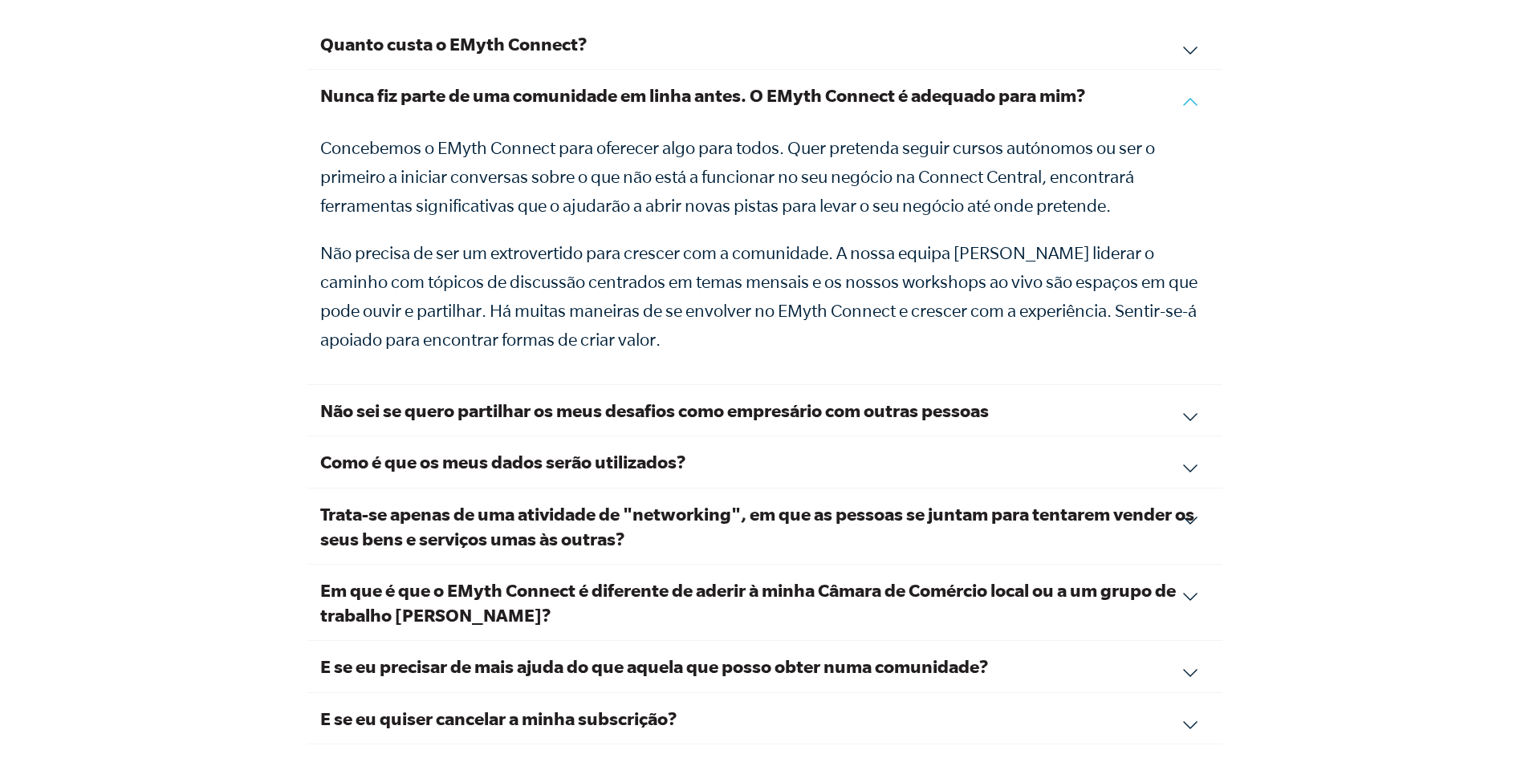
click at [1193, 421] on div "Não sei se quero partilhar os meus desafios como empresário com outras pessoas …" at bounding box center [764, 410] width 915 height 51
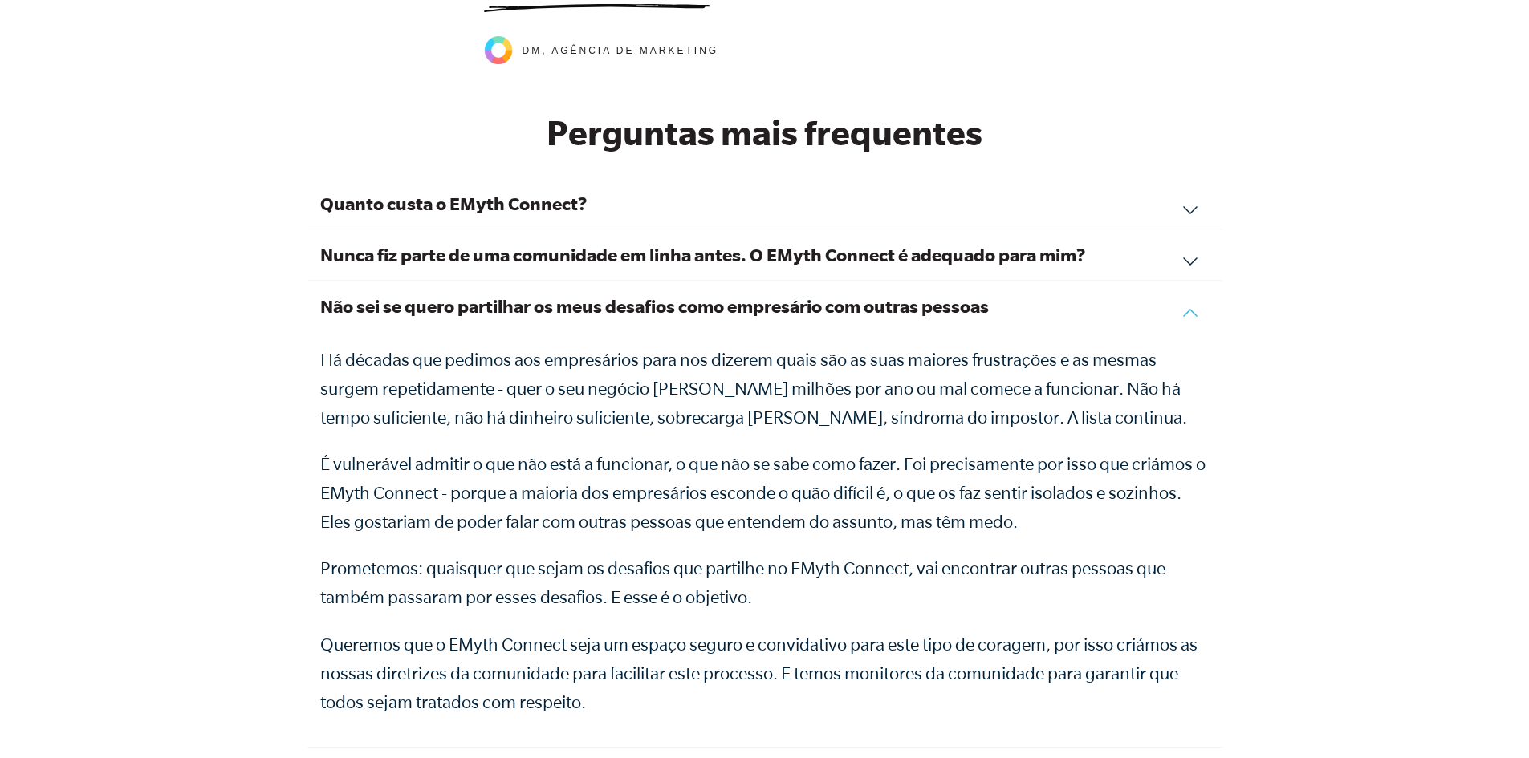
scroll to position [5377, 0]
click at [1188, 209] on div "Quanto custa o EMyth Connect? A adesão ao EMyth Connect custa $75 por mês. Pode…" at bounding box center [764, 204] width 915 height 51
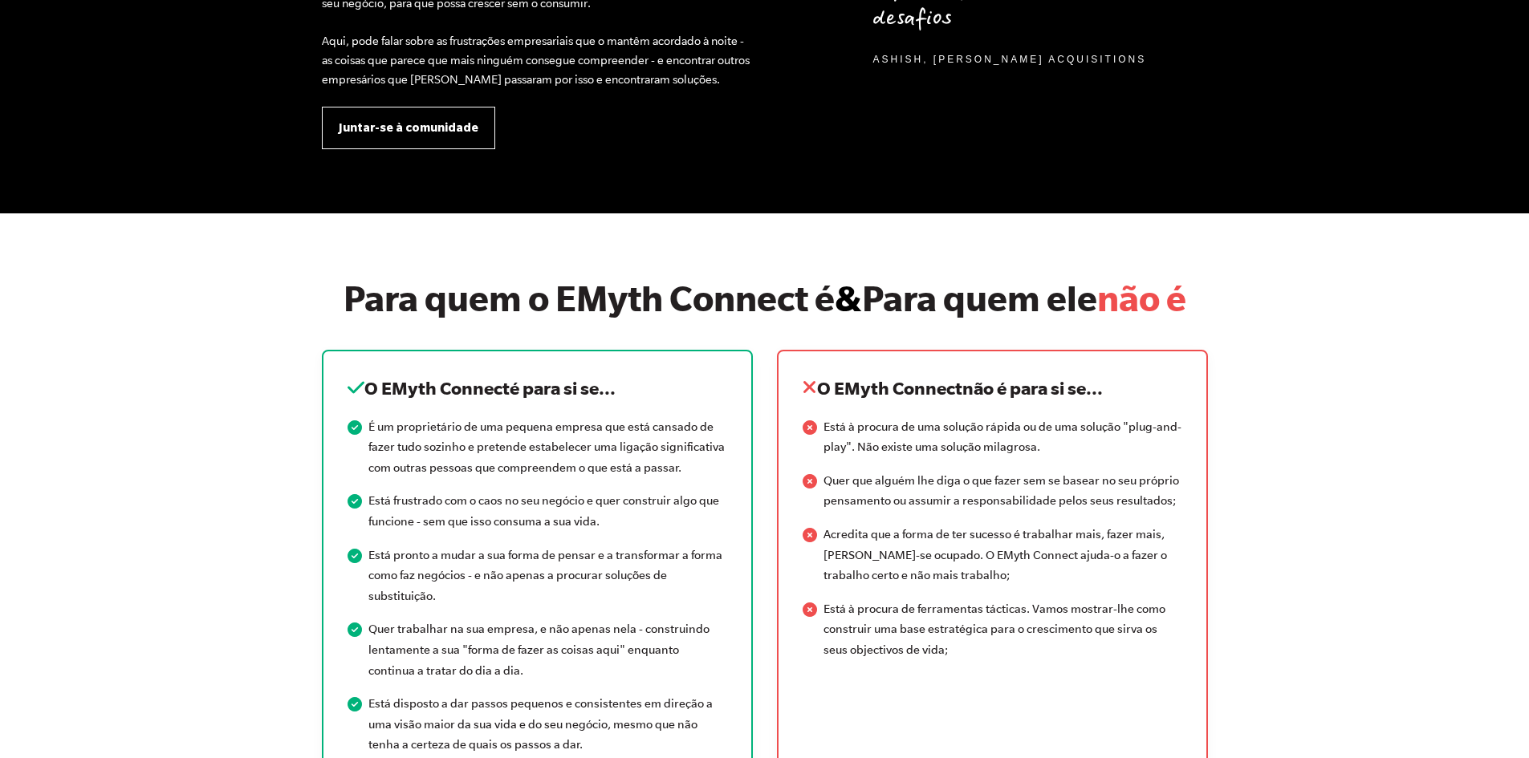
scroll to position [0, 0]
